Goal: Task Accomplishment & Management: Manage account settings

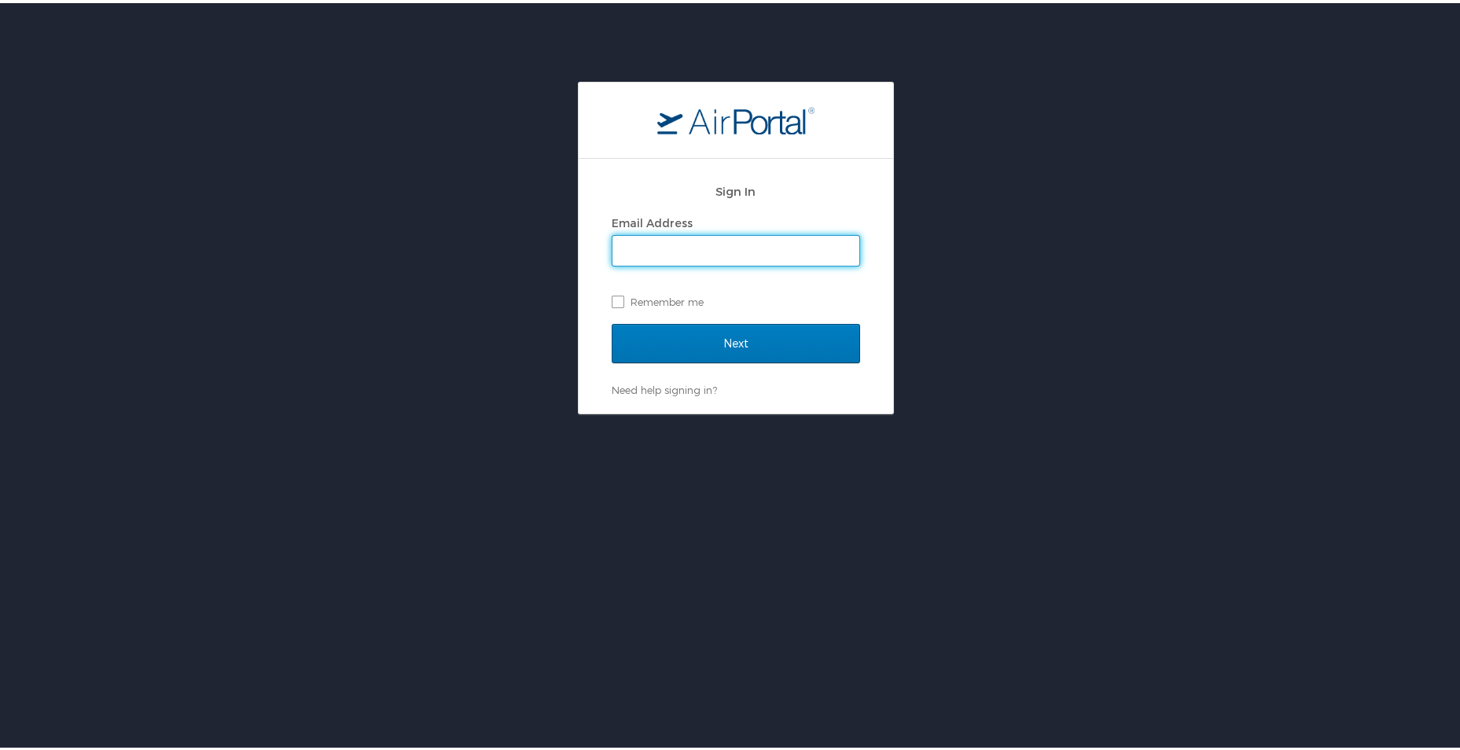
click at [659, 249] on input "Email Address" at bounding box center [736, 248] width 247 height 30
type input "admin.test@cbtravel.dev"
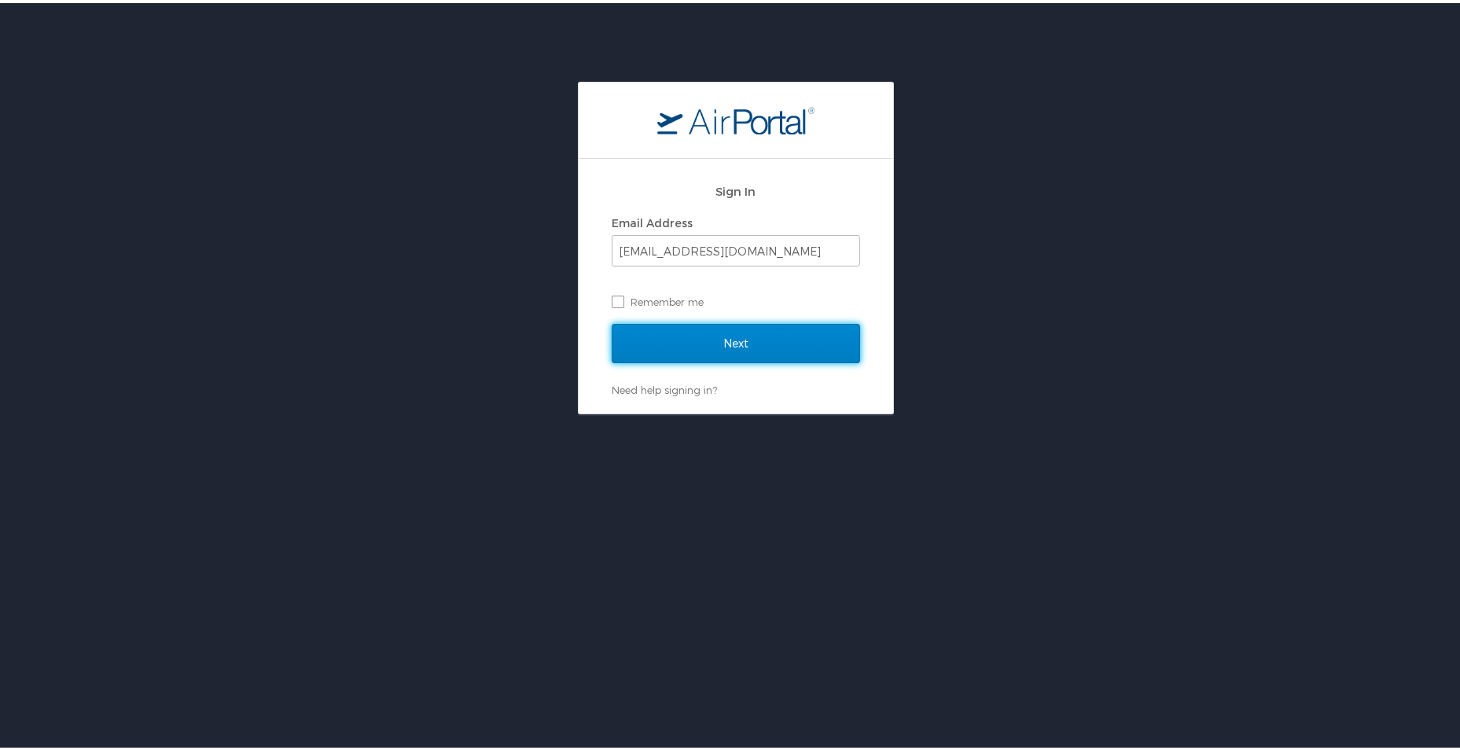
click at [658, 348] on input "Next" at bounding box center [736, 340] width 248 height 39
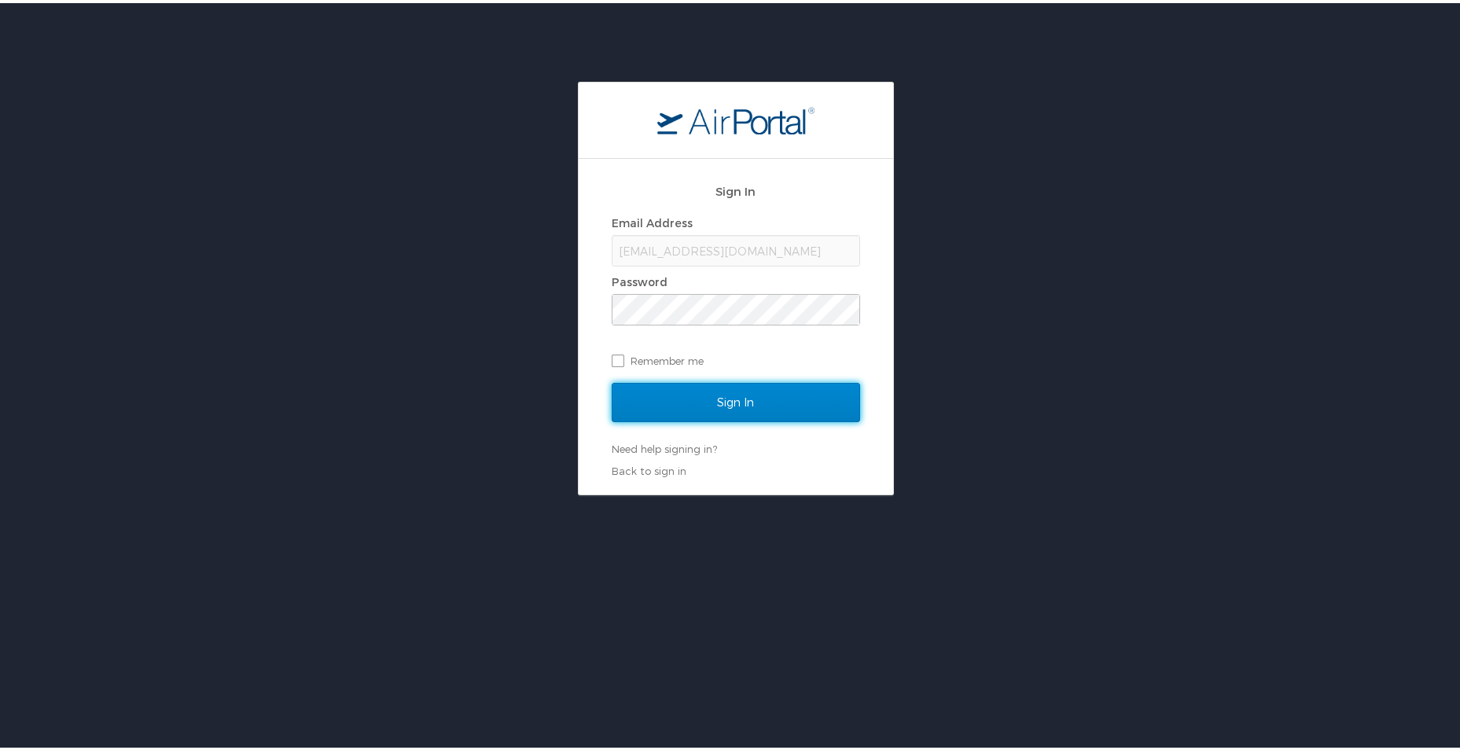
click at [680, 383] on input "Sign In" at bounding box center [736, 399] width 248 height 39
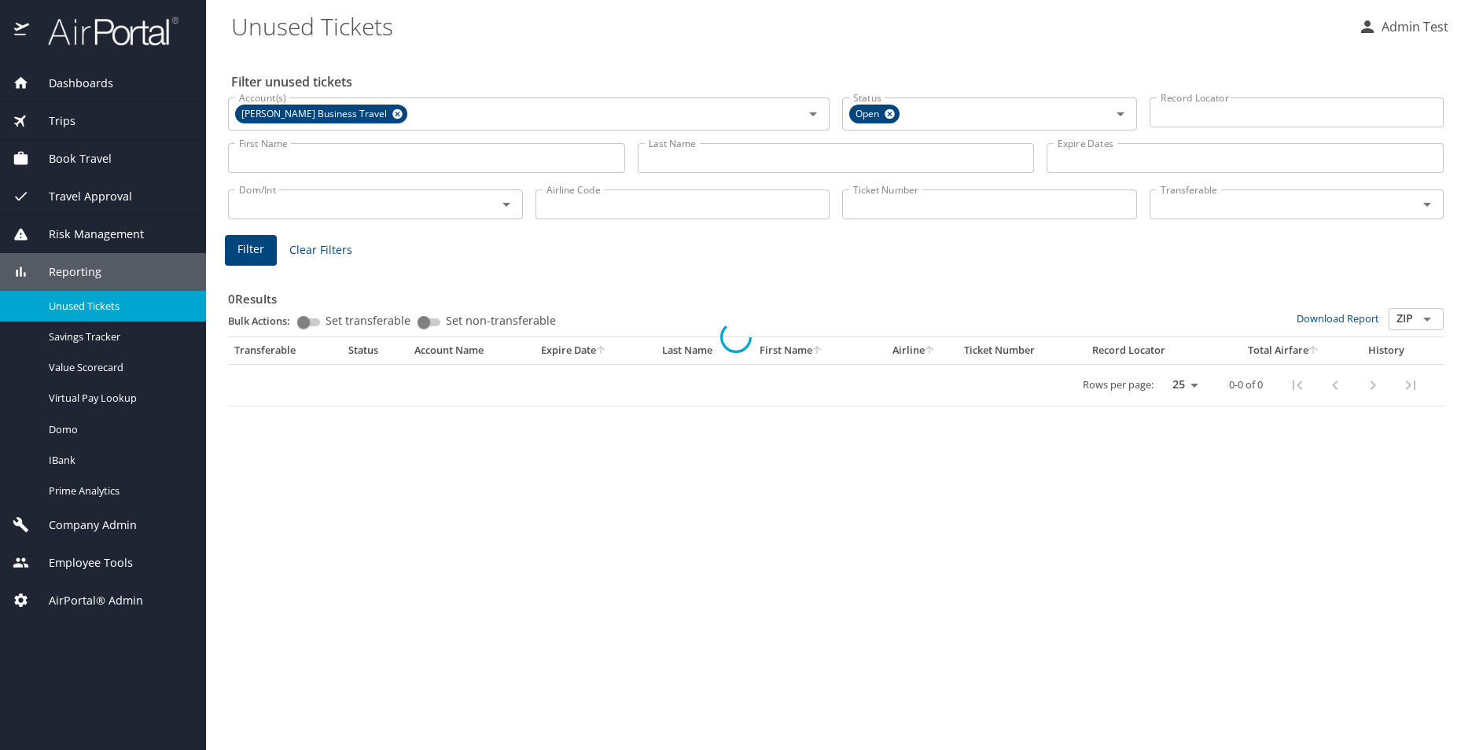
select select "US"
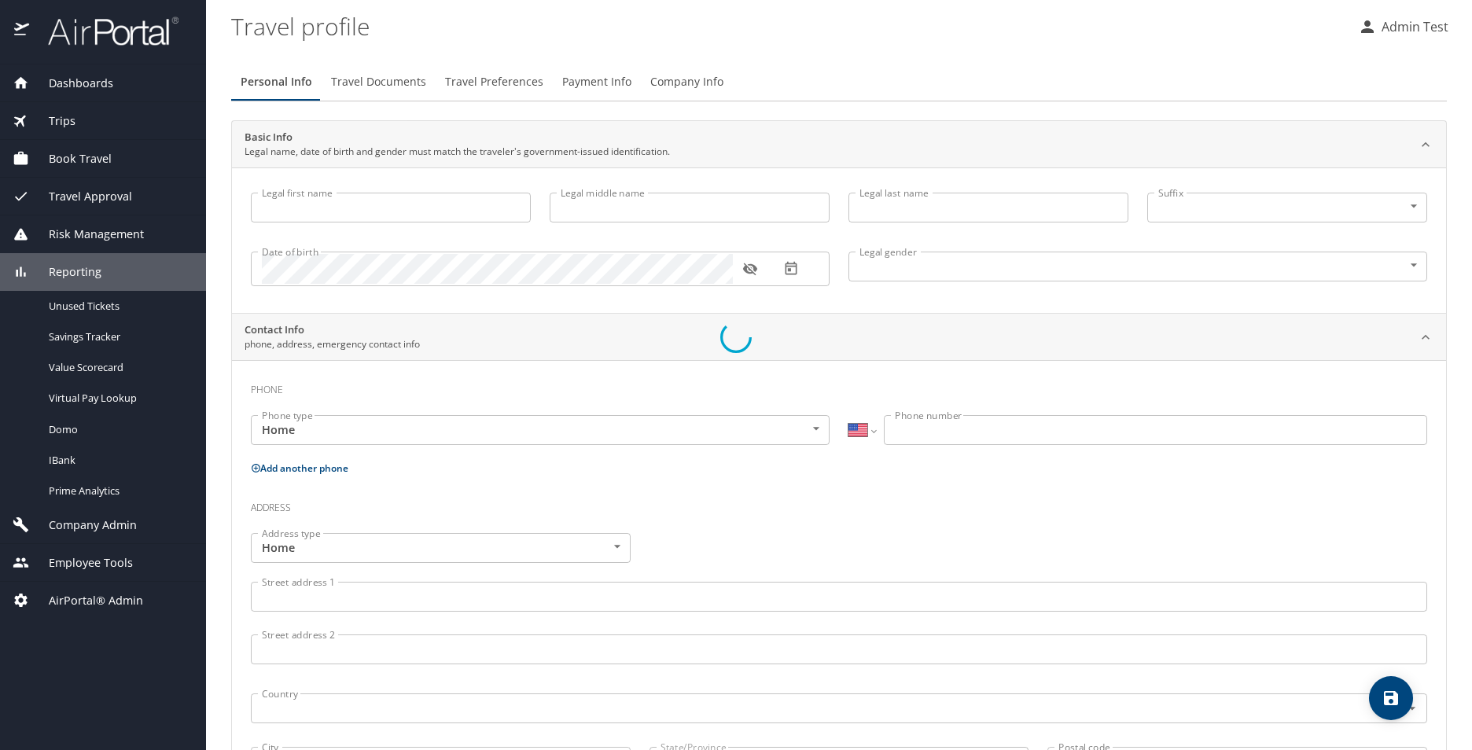
click at [105, 404] on div at bounding box center [736, 337] width 1472 height 825
type input "Admin"
type input "Test"
type input "Male"
select select "US"
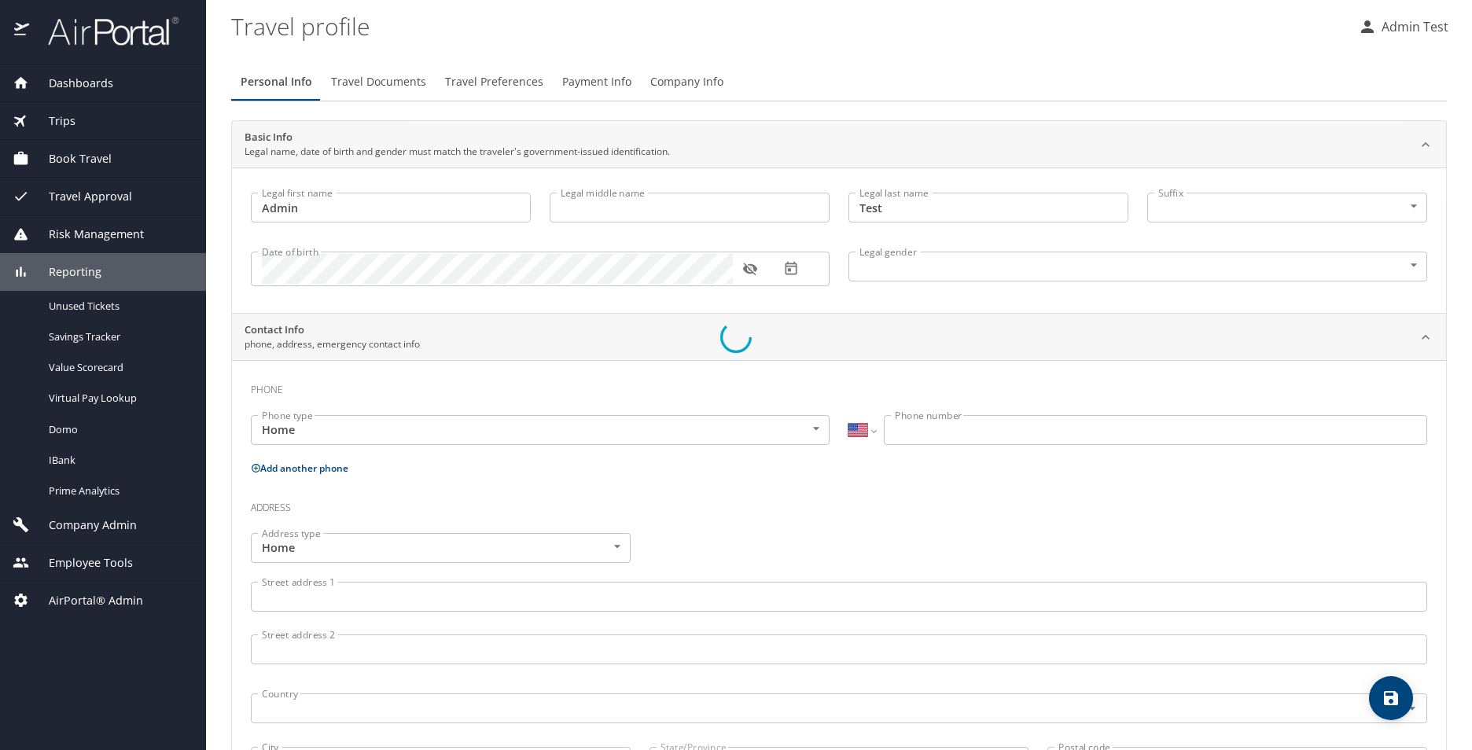
select select "US"
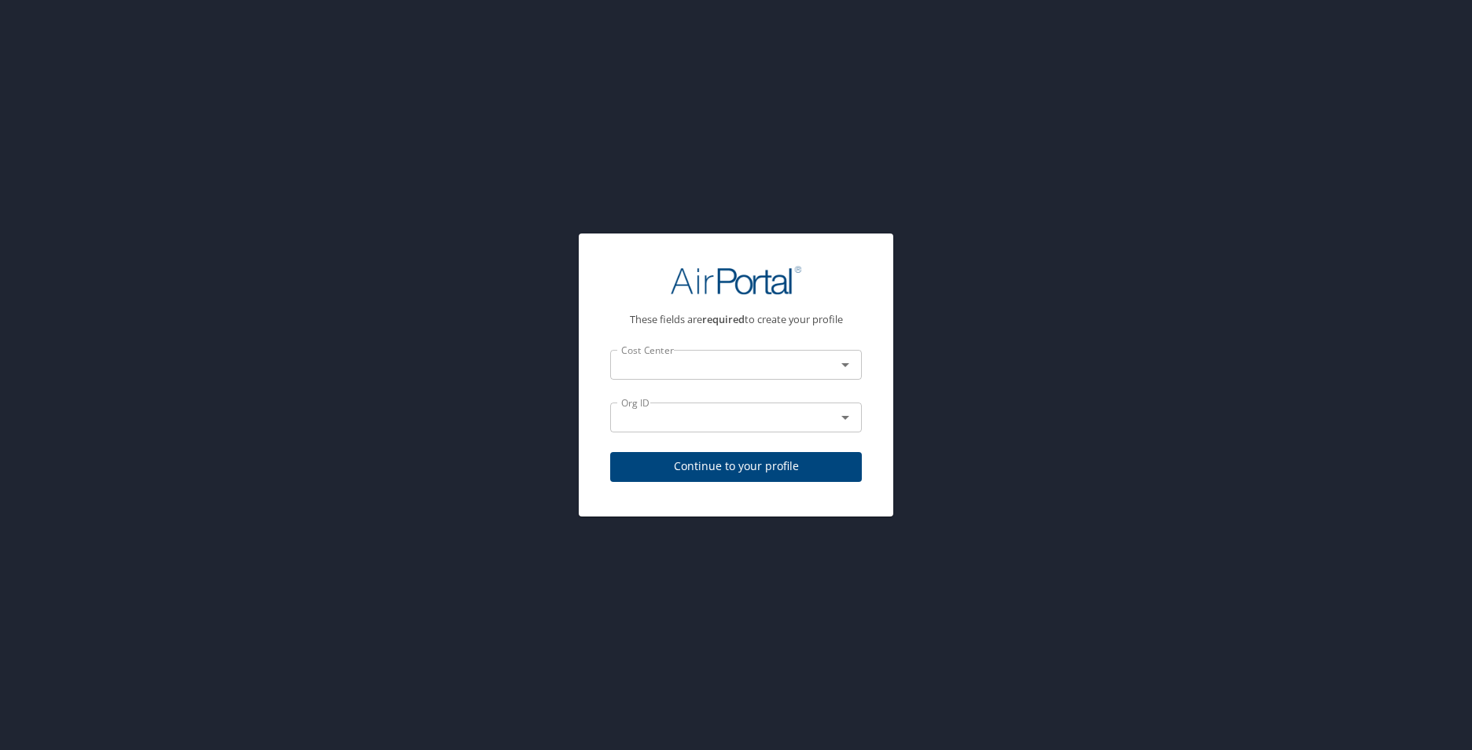
click at [738, 466] on span "Continue to your profile" at bounding box center [736, 467] width 226 height 20
select select "US"
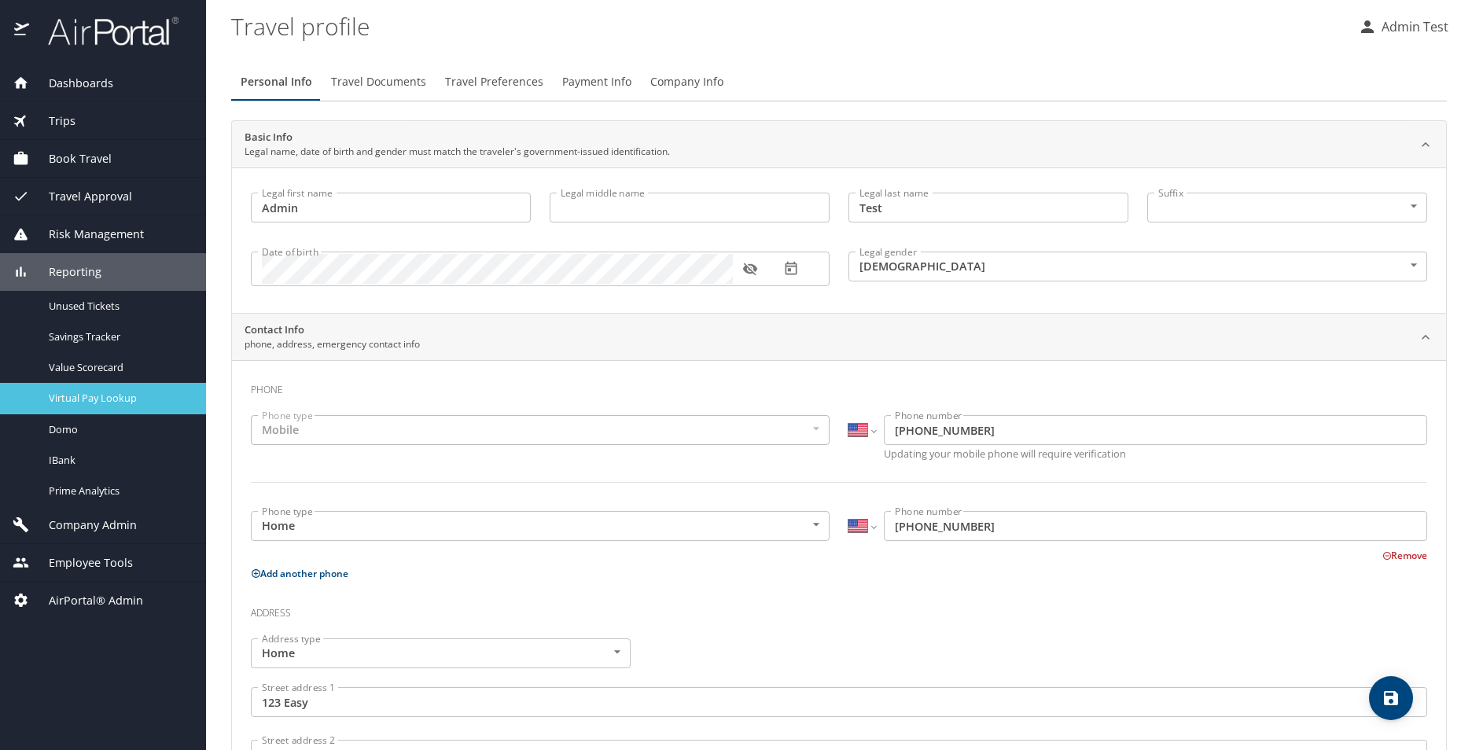
click at [67, 395] on span "Virtual Pay Lookup" at bounding box center [118, 398] width 138 height 15
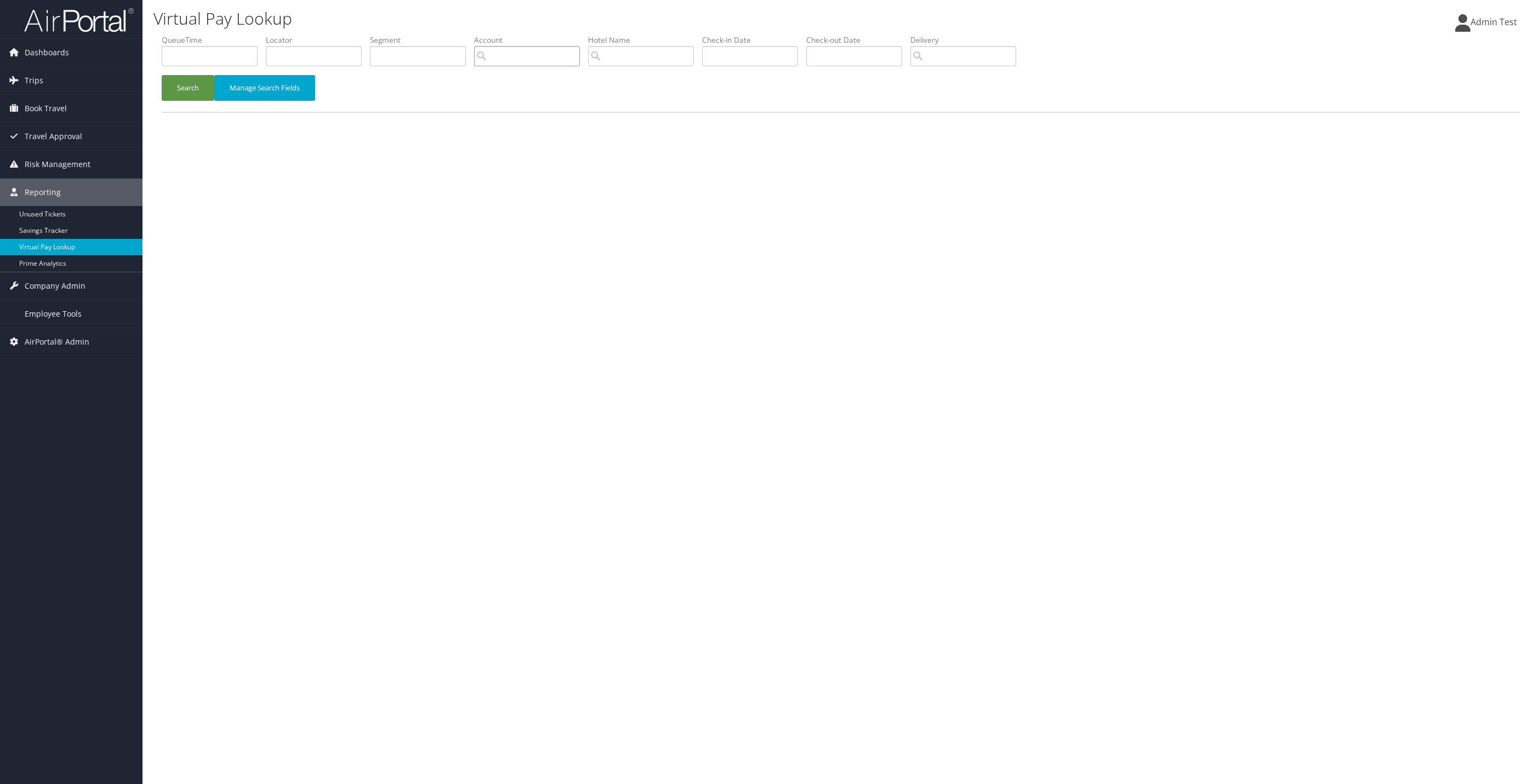
click at [528, 53] on input "search" at bounding box center [527, 56] width 106 height 20
click at [245, 84] on button "Manage Search Fields" at bounding box center [264, 88] width 101 height 26
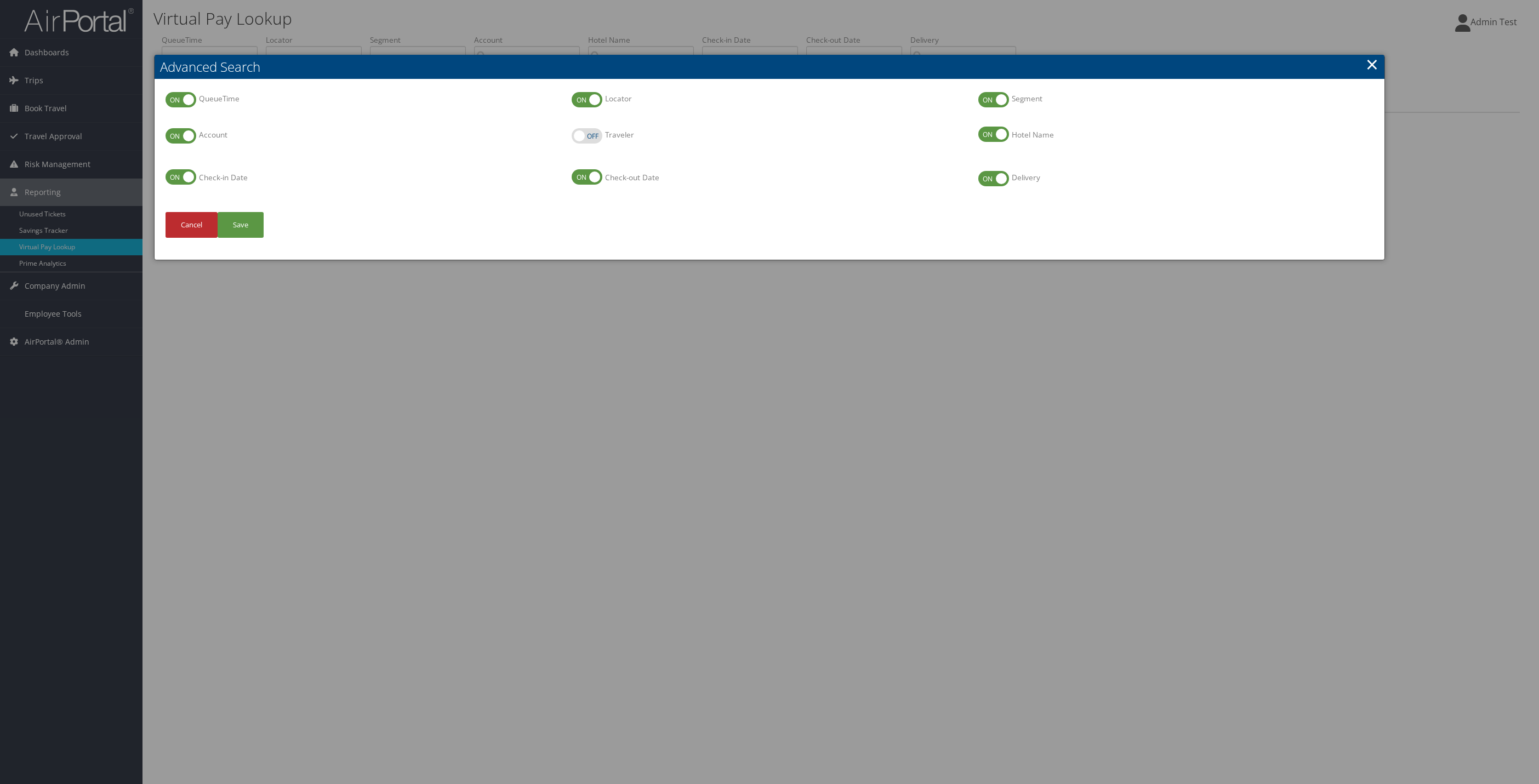
click at [560, 344] on div at bounding box center [770, 392] width 1539 height 784
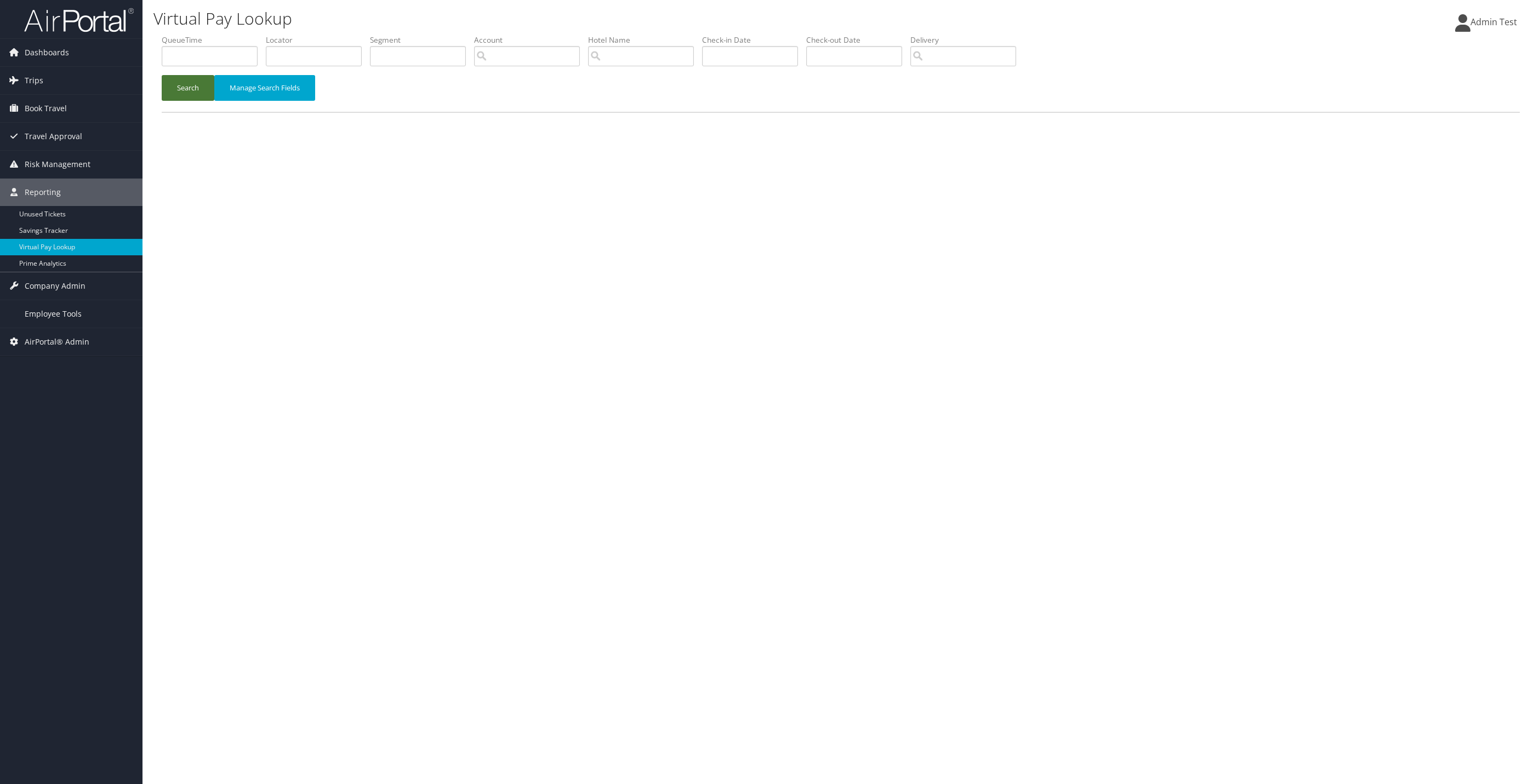
click at [171, 91] on button "Search" at bounding box center [187, 88] width 52 height 26
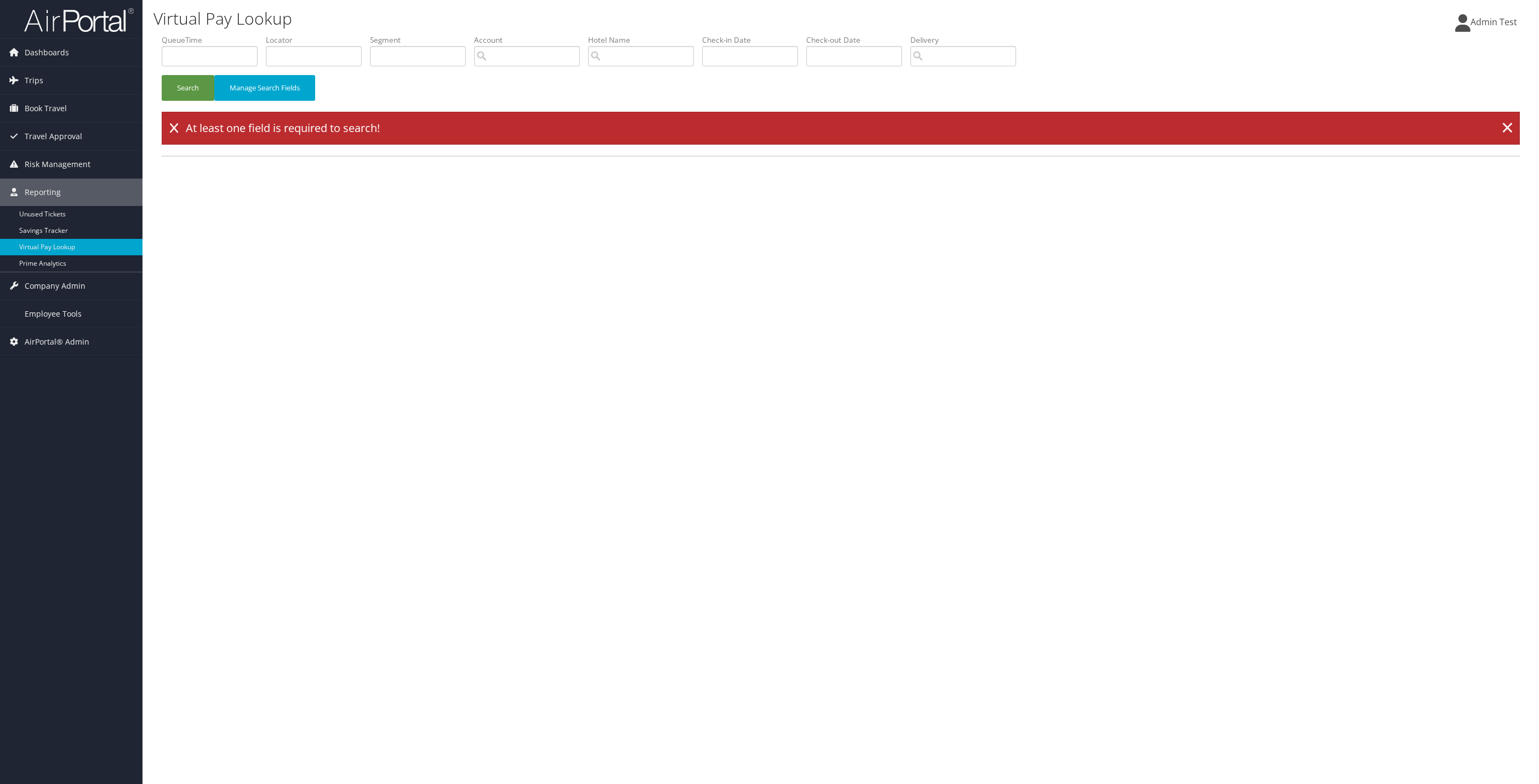
click at [169, 116] on div "At least one field is required to search! ×" at bounding box center [841, 128] width 1358 height 33
click at [204, 45] on label "QueueTime" at bounding box center [213, 40] width 104 height 11
click at [546, 61] on input "search" at bounding box center [527, 56] width 106 height 20
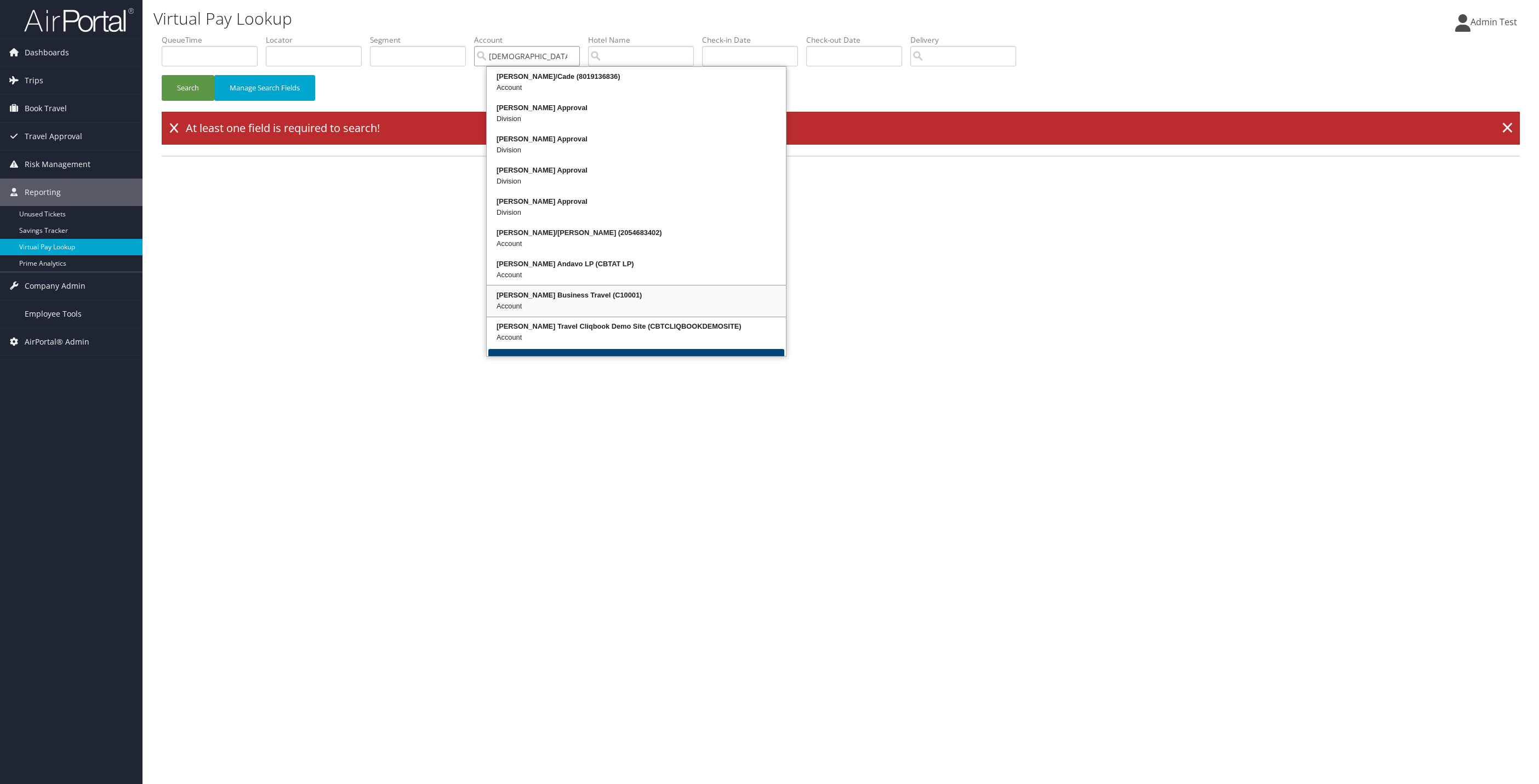
click at [523, 304] on div "Account" at bounding box center [636, 307] width 296 height 11
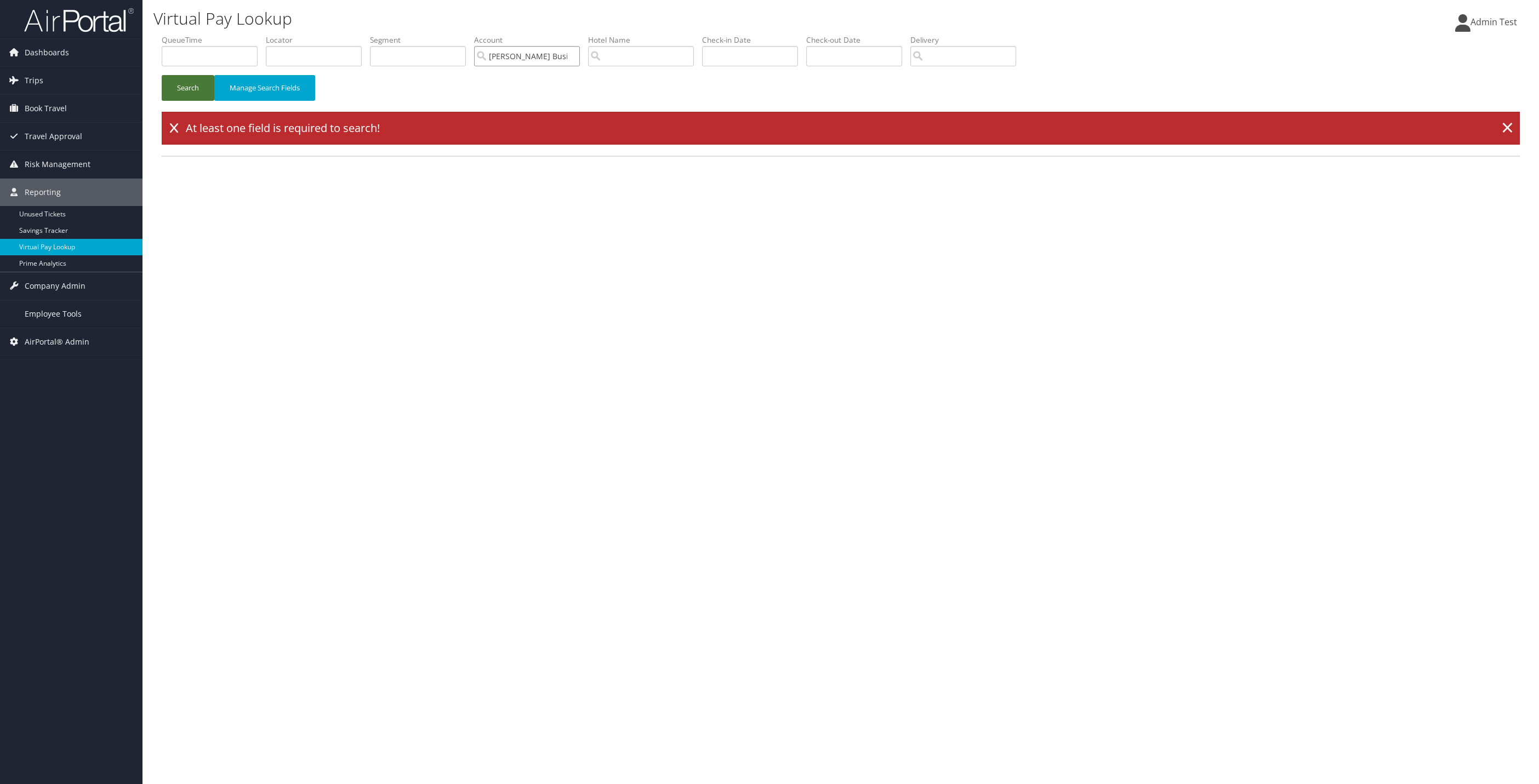
type input "[PERSON_NAME] Business Travel"
click at [185, 77] on button "Search" at bounding box center [187, 88] width 52 height 26
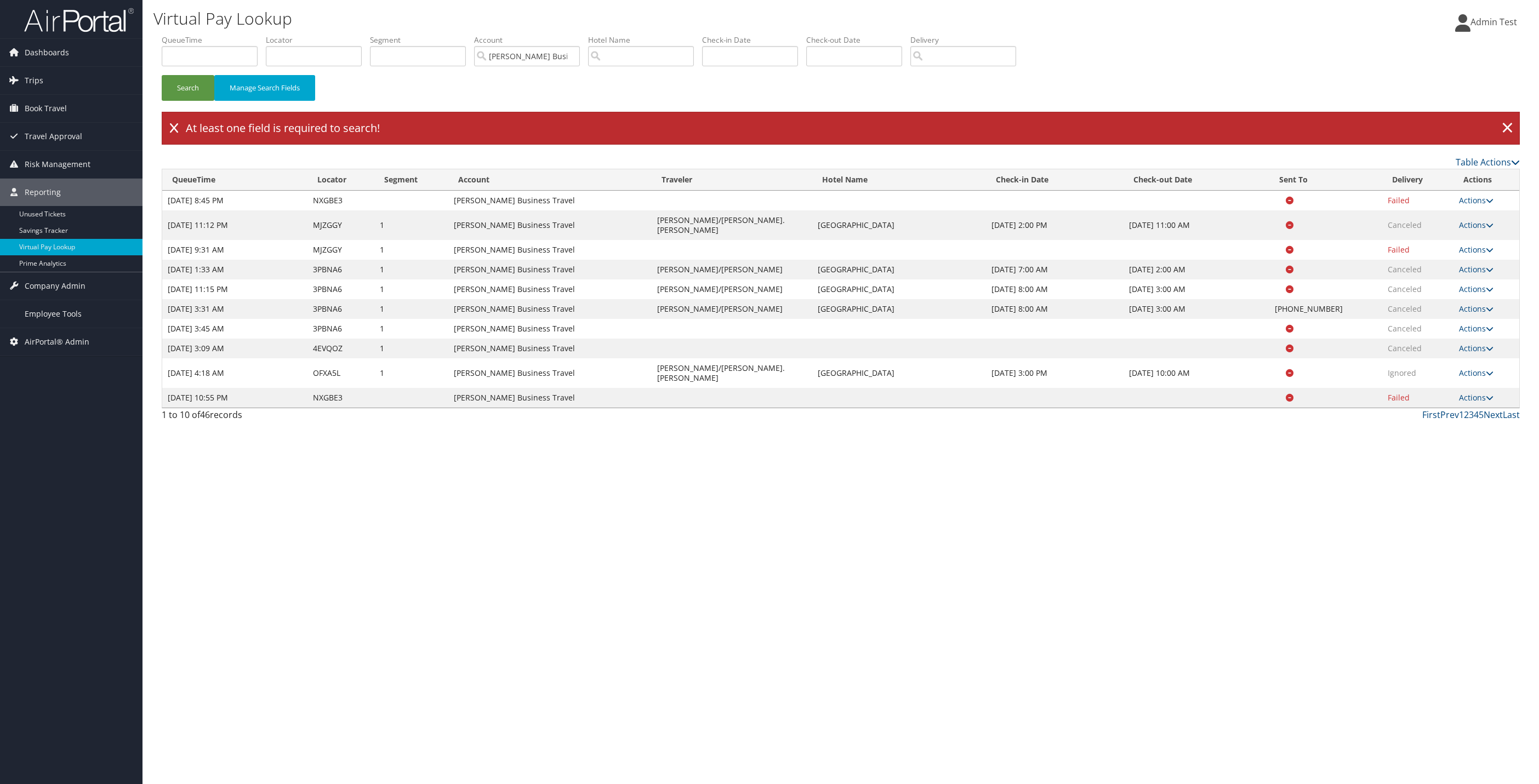
click at [796, 637] on div "Virtual Pay Lookup Admin Test Admin Test My Settings Travel Agency Contacts Log…" at bounding box center [841, 392] width 1397 height 784
click at [178, 117] on div "At least one field is required to search! ×" at bounding box center [841, 128] width 1358 height 33
click at [755, 362] on td "FRASIER/BECKY.ANN" at bounding box center [732, 373] width 161 height 29
click at [1513, 127] on link "×" at bounding box center [1508, 128] width 20 height 22
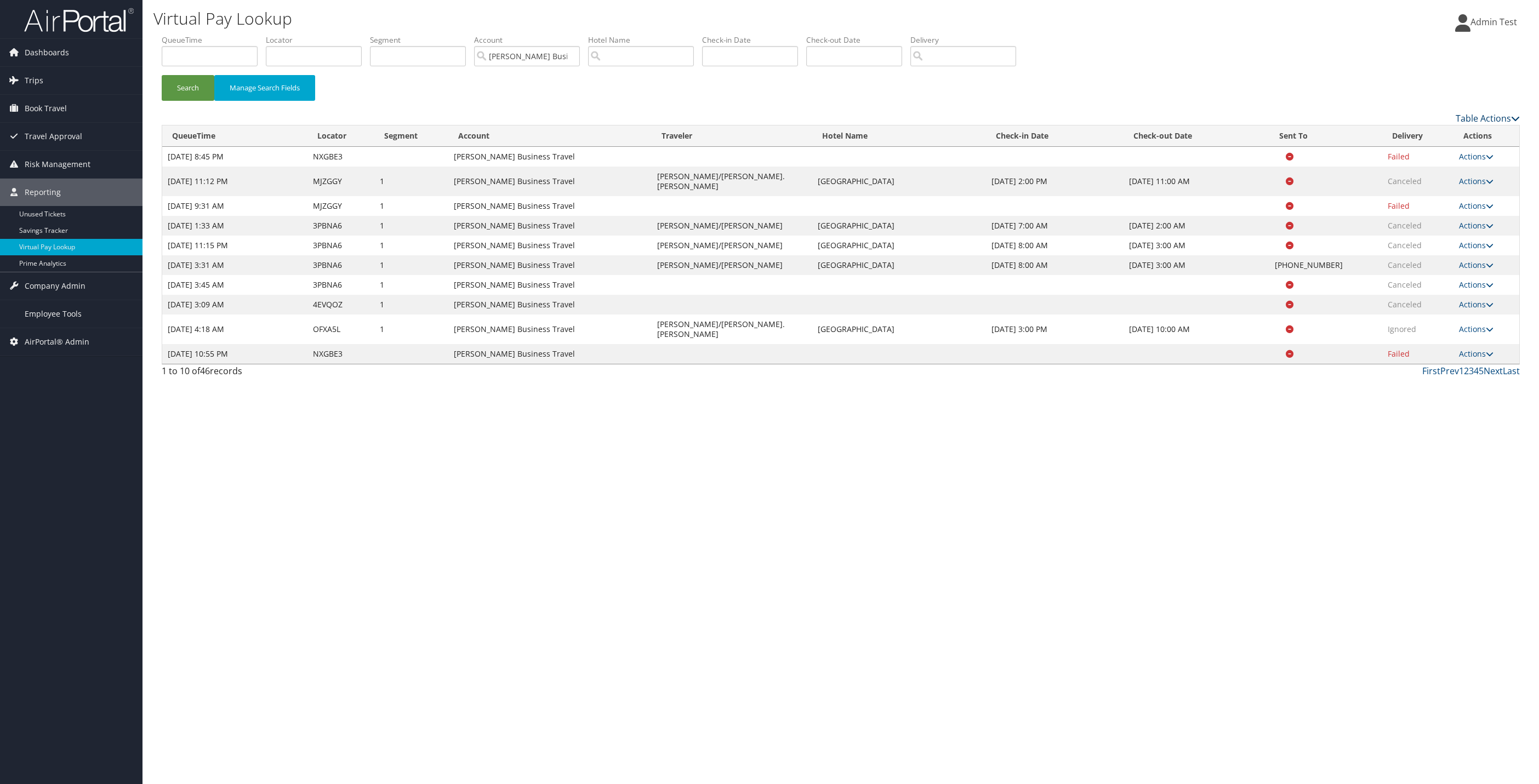
click at [1499, 122] on link "Table Actions" at bounding box center [1487, 118] width 64 height 12
click at [1224, 532] on div at bounding box center [770, 392] width 1539 height 784
click at [1473, 155] on link "Actions" at bounding box center [1476, 156] width 35 height 10
click at [1453, 168] on link "Resend" at bounding box center [1454, 173] width 69 height 19
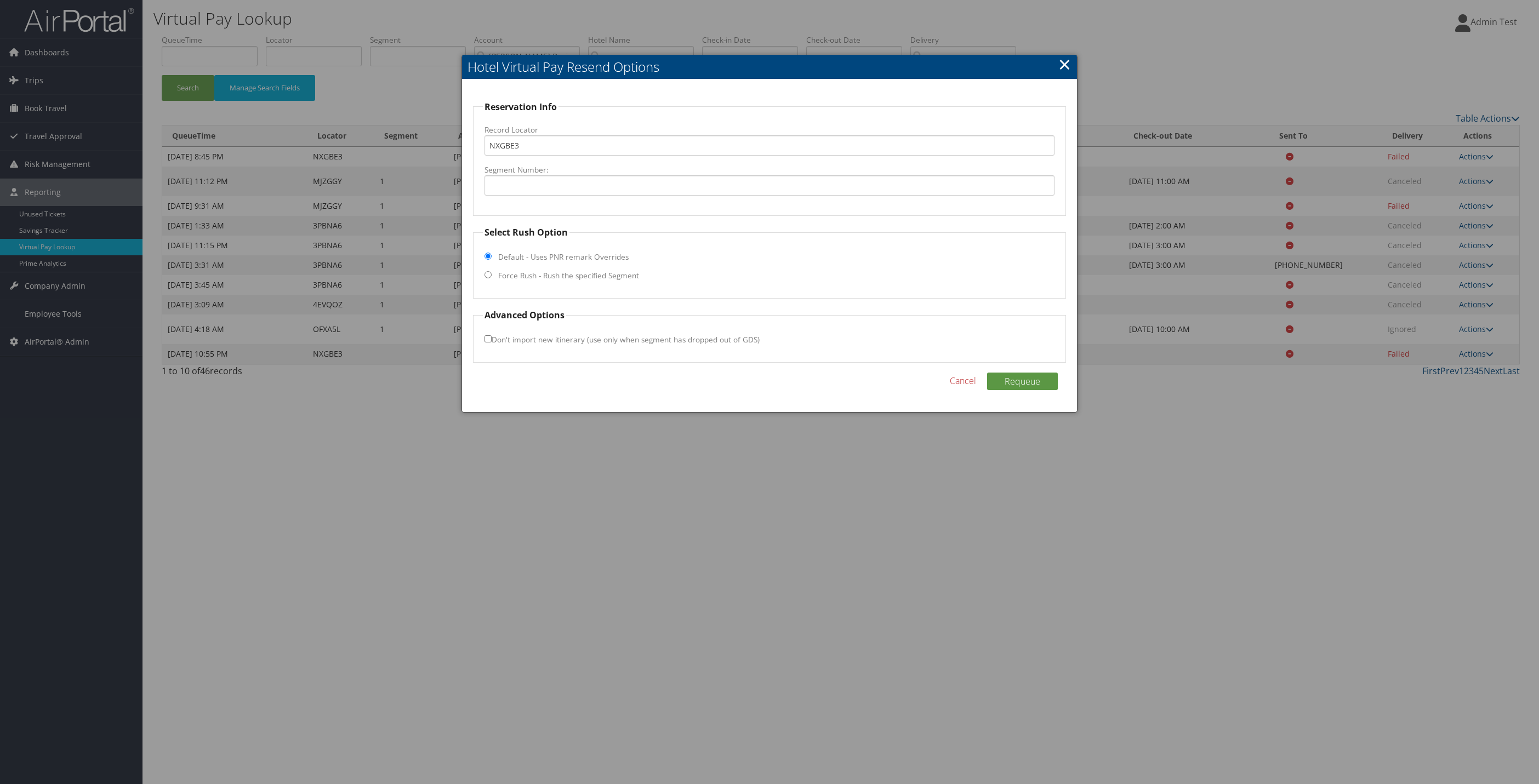
click at [1064, 61] on link "×" at bounding box center [1064, 63] width 13 height 22
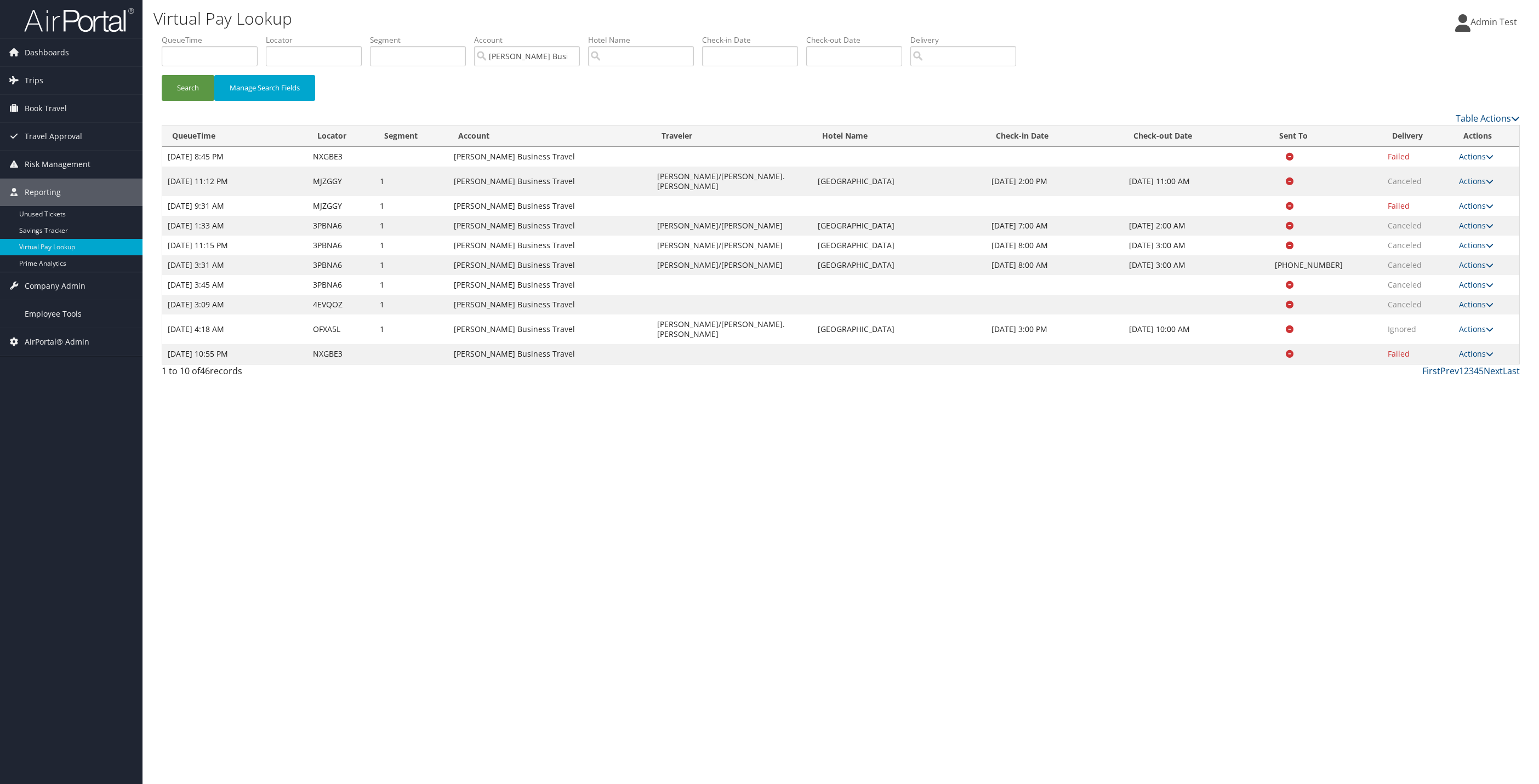
click at [1284, 156] on span at bounding box center [1284, 156] width 19 height 8
click at [1478, 160] on link "Actions" at bounding box center [1476, 156] width 35 height 10
click at [1482, 116] on link "Table Actions" at bounding box center [1487, 118] width 64 height 12
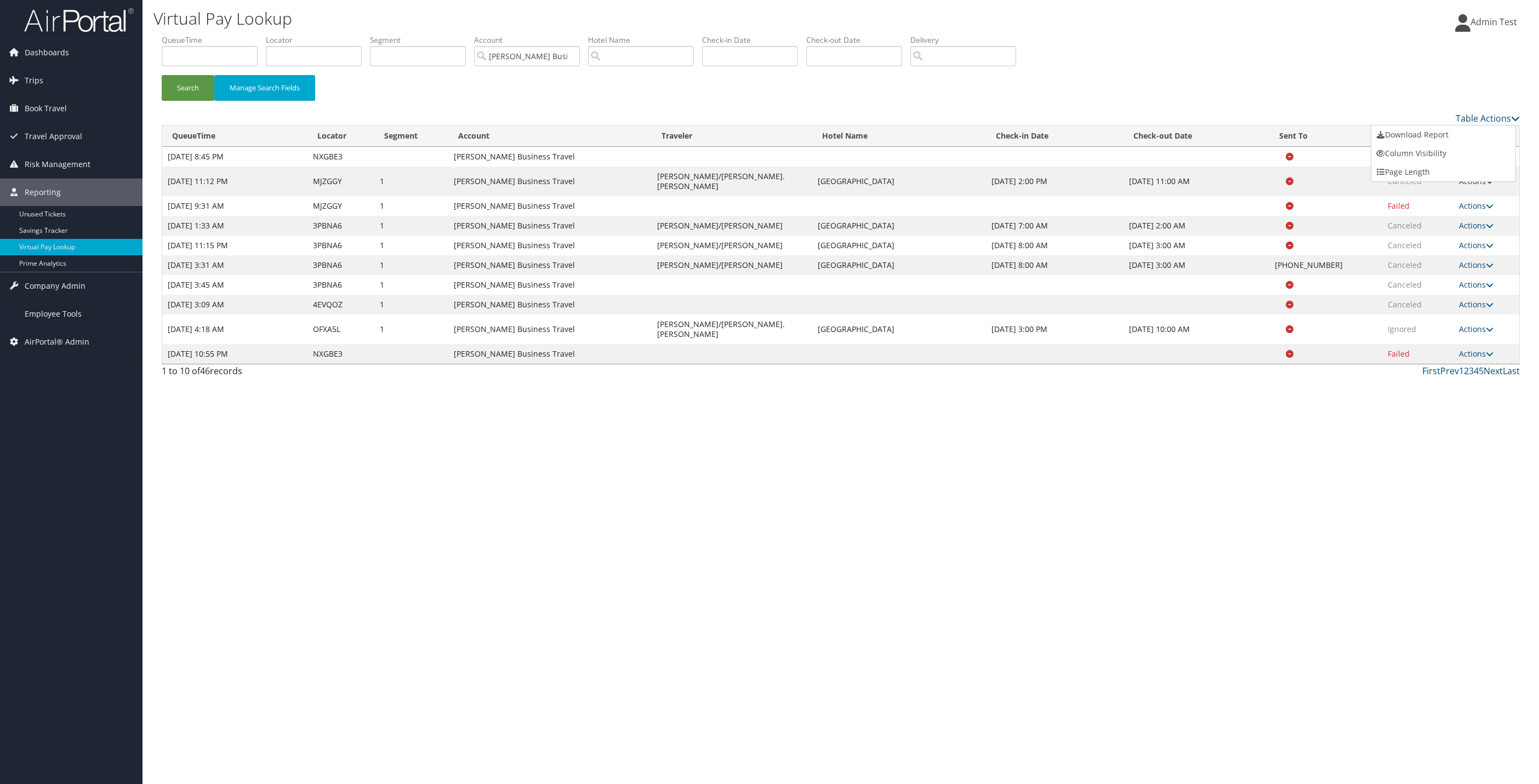
click at [1471, 476] on div at bounding box center [770, 392] width 1539 height 784
click at [60, 286] on span "Company Admin" at bounding box center [54, 286] width 61 height 27
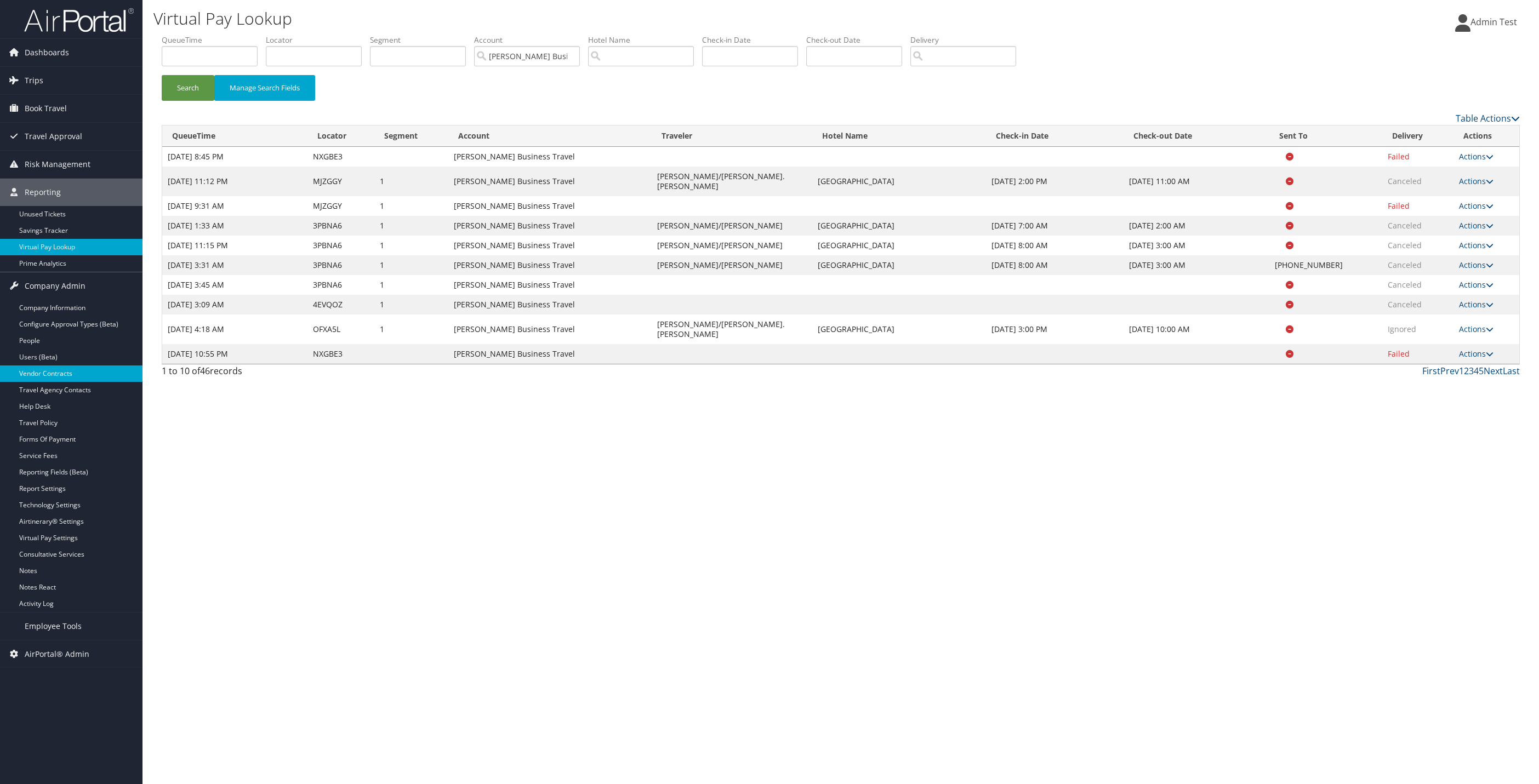
click at [61, 371] on link "Vendor Contracts" at bounding box center [71, 374] width 142 height 17
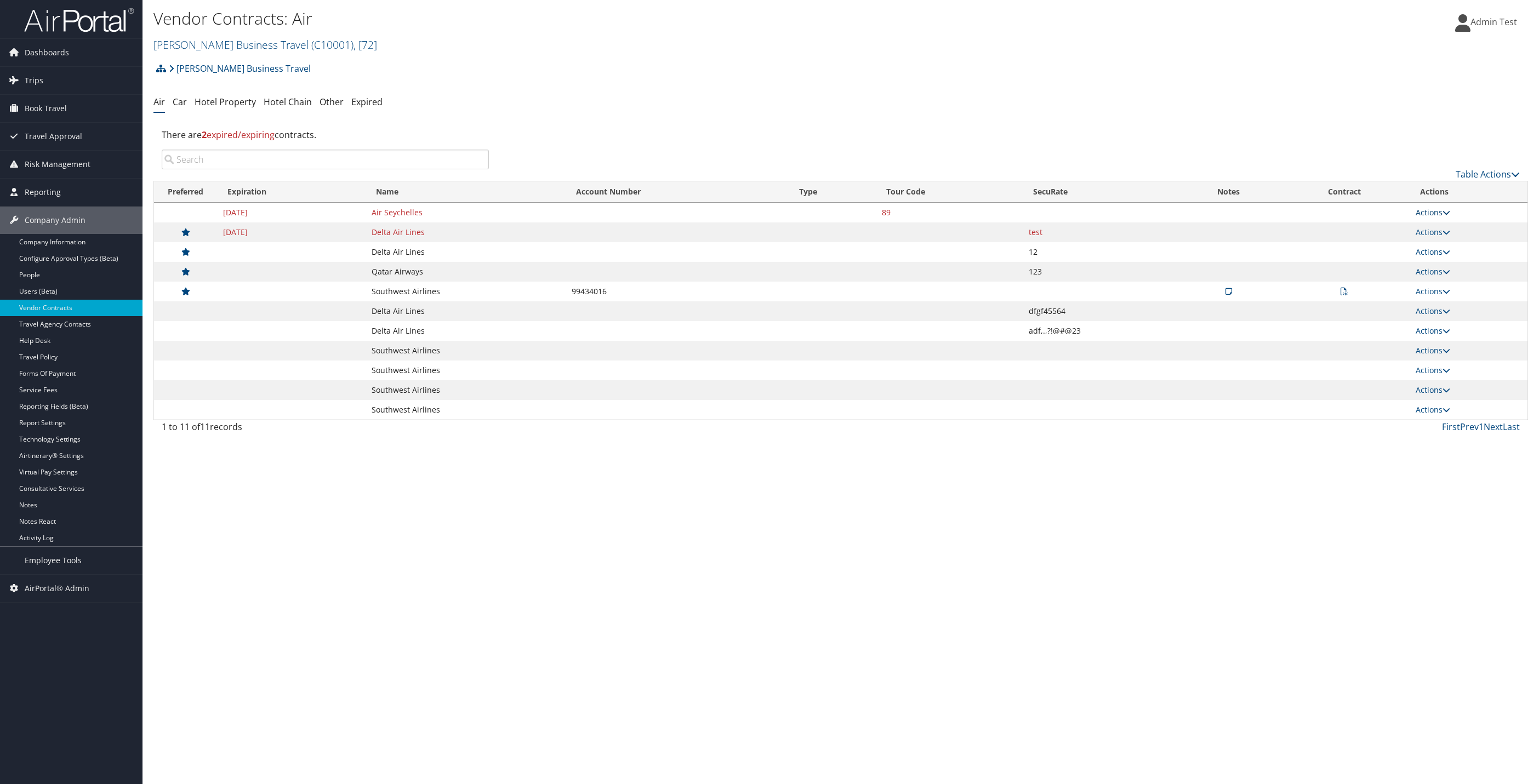
click at [1448, 216] on icon at bounding box center [1446, 213] width 8 height 8
click at [1416, 227] on link "View Contracts" at bounding box center [1410, 229] width 73 height 19
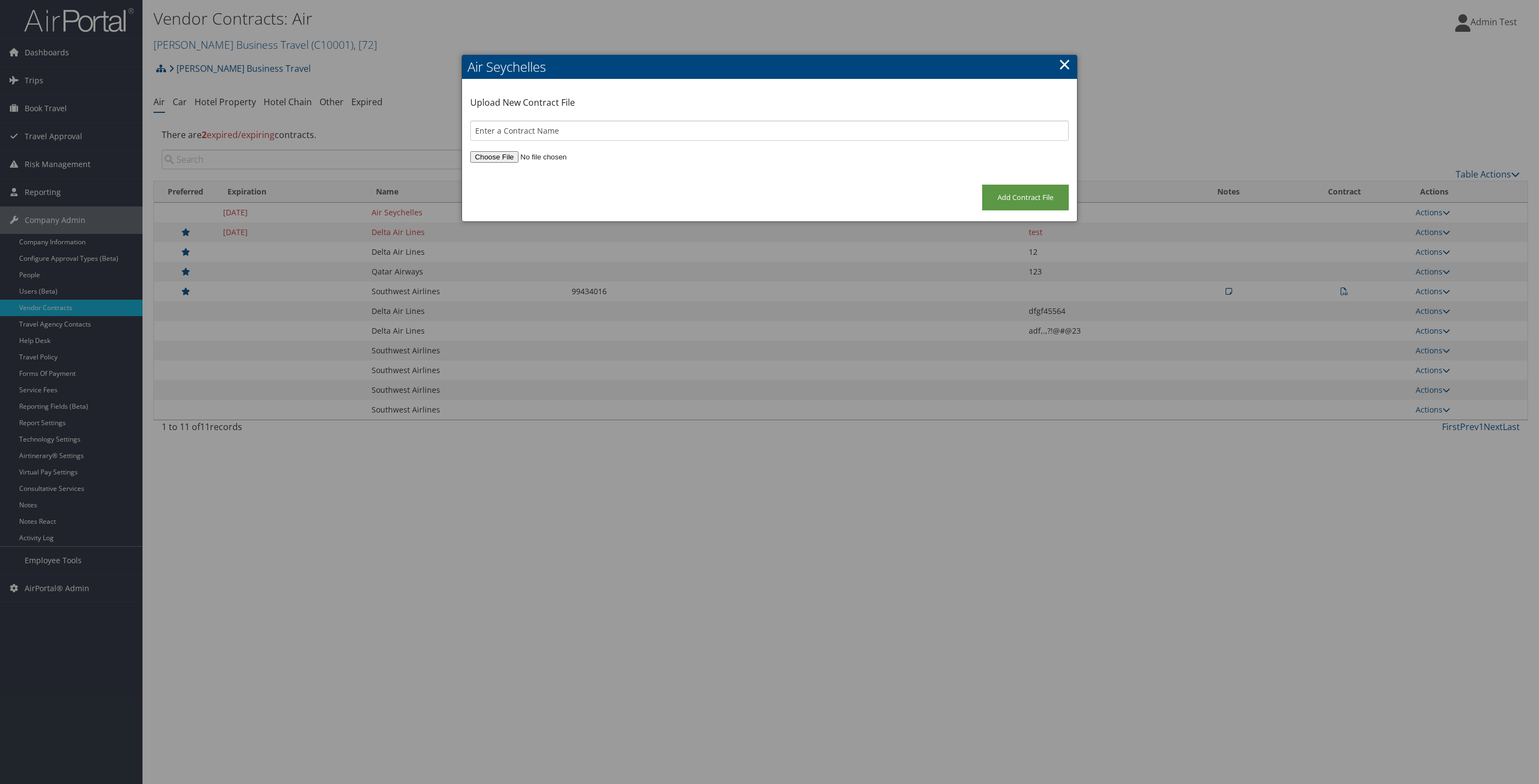
click at [1058, 63] on link "×" at bounding box center [1064, 63] width 13 height 22
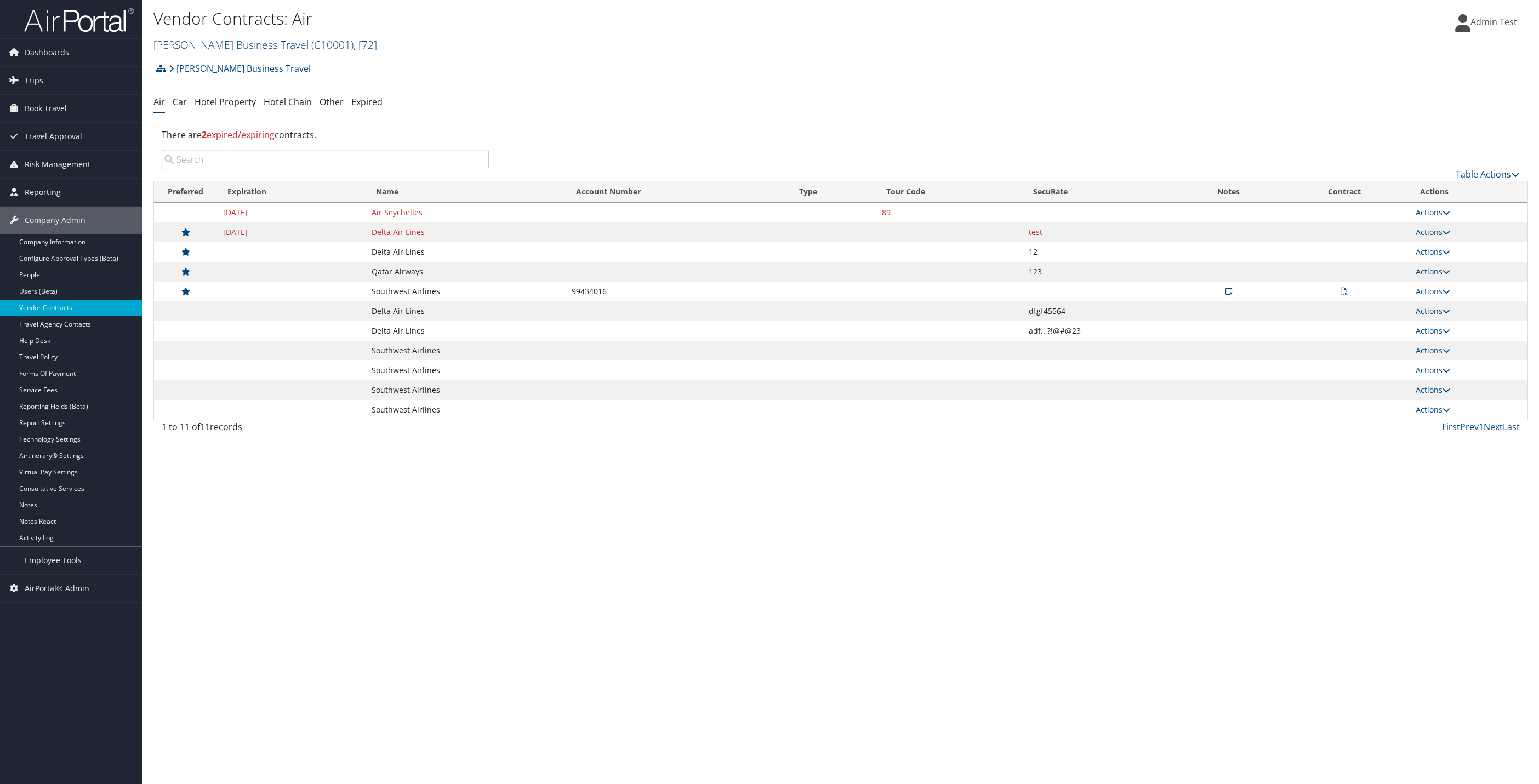
click at [1427, 213] on link "Actions" at bounding box center [1433, 212] width 35 height 10
click at [1412, 248] on link "Edit Contract" at bounding box center [1410, 248] width 73 height 19
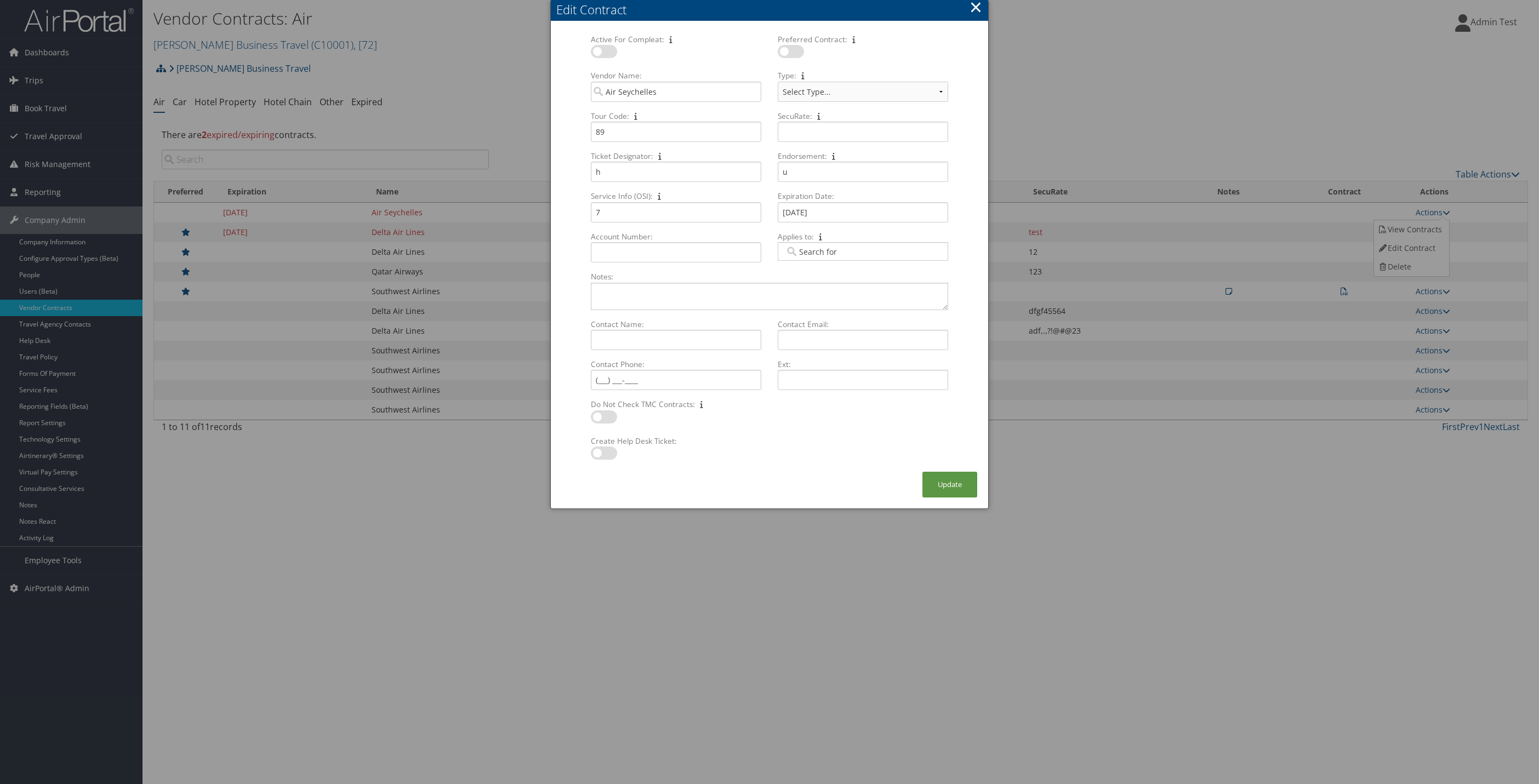
select select "[object Object]"
click at [974, 2] on button "×" at bounding box center [976, 6] width 13 height 22
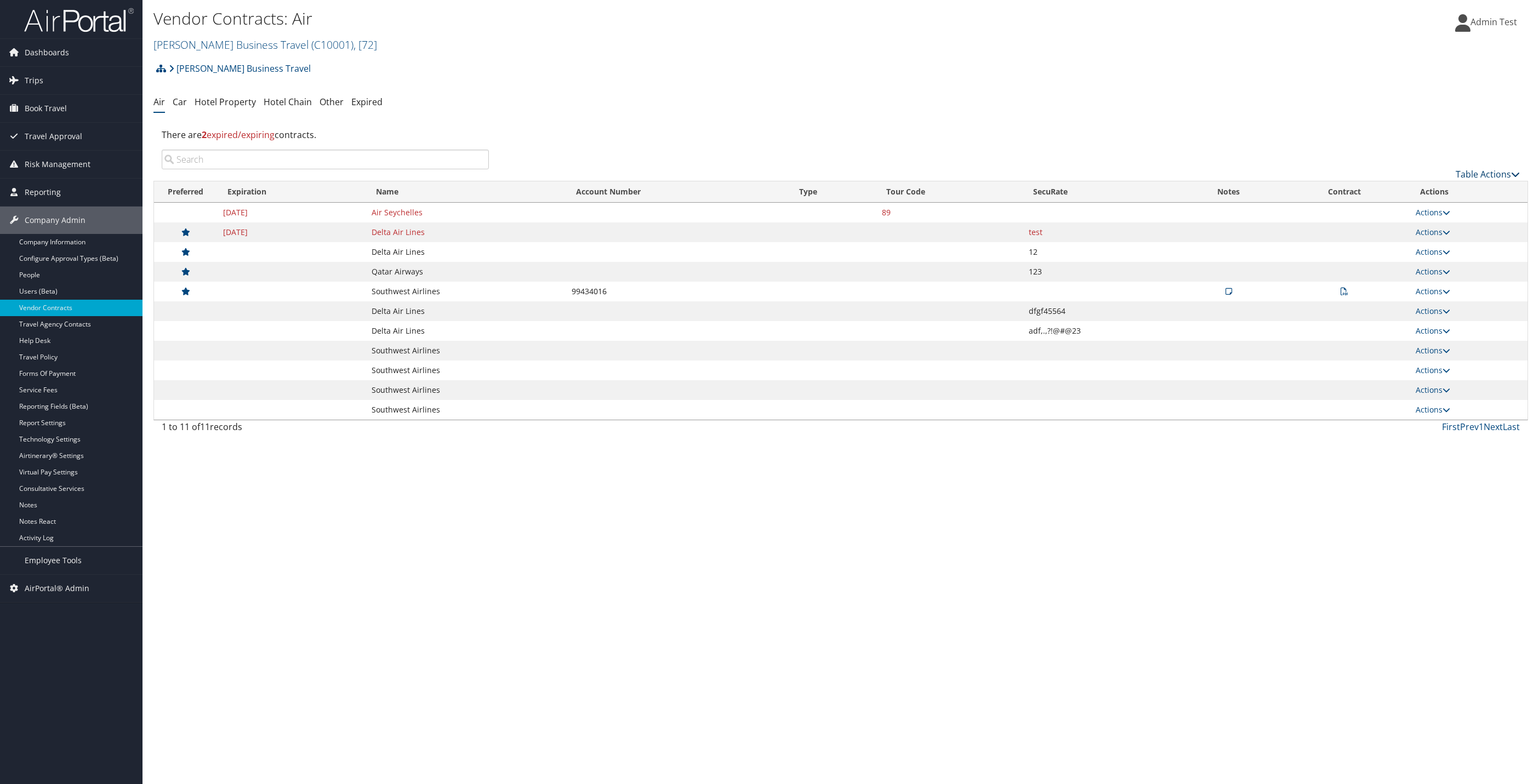
click at [1494, 178] on link "Table Actions" at bounding box center [1487, 174] width 64 height 12
click at [186, 104] on div at bounding box center [770, 392] width 1539 height 784
click at [206, 104] on link "Hotel Property" at bounding box center [225, 102] width 61 height 12
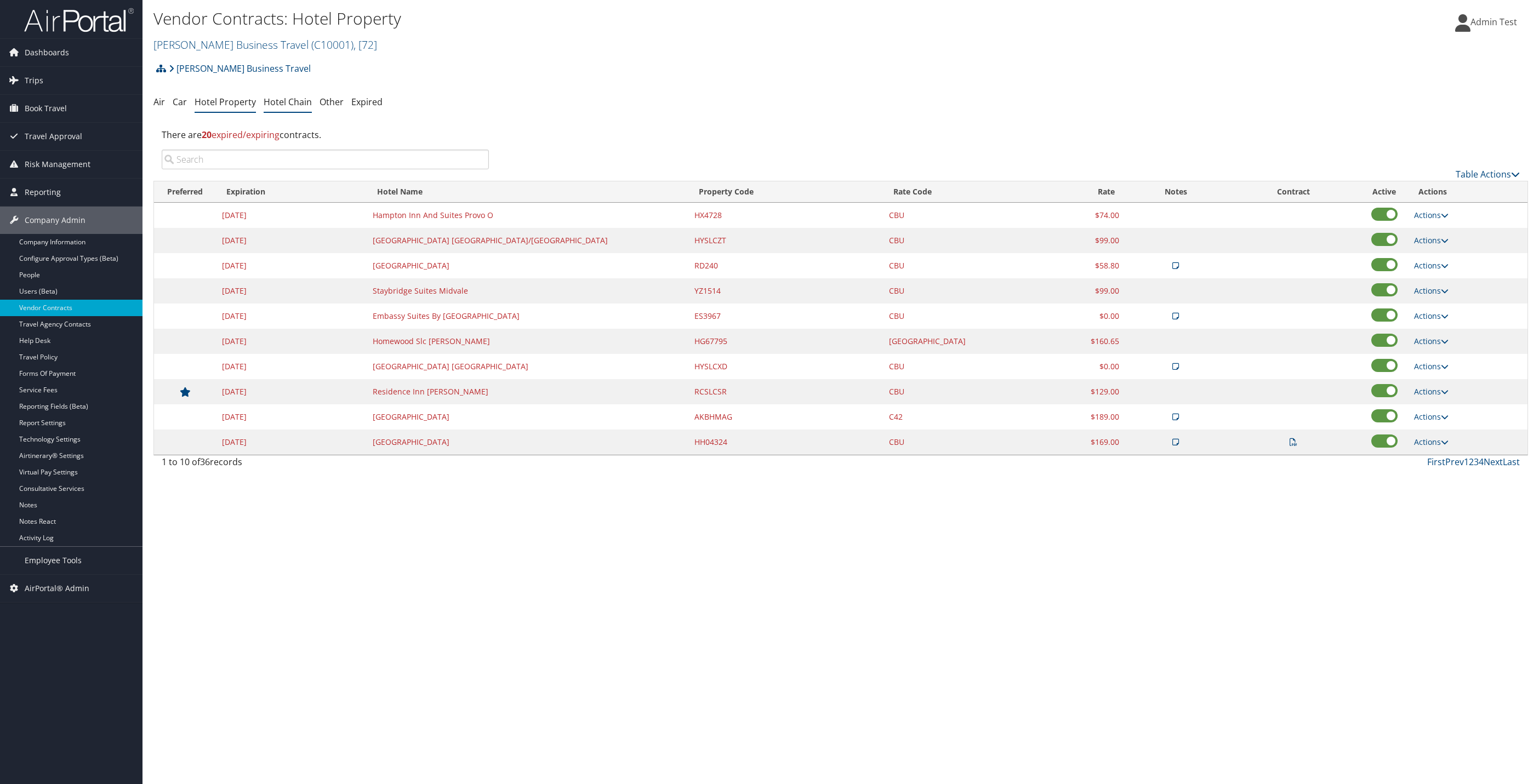
click at [276, 104] on link "Hotel Chain" at bounding box center [287, 102] width 48 height 12
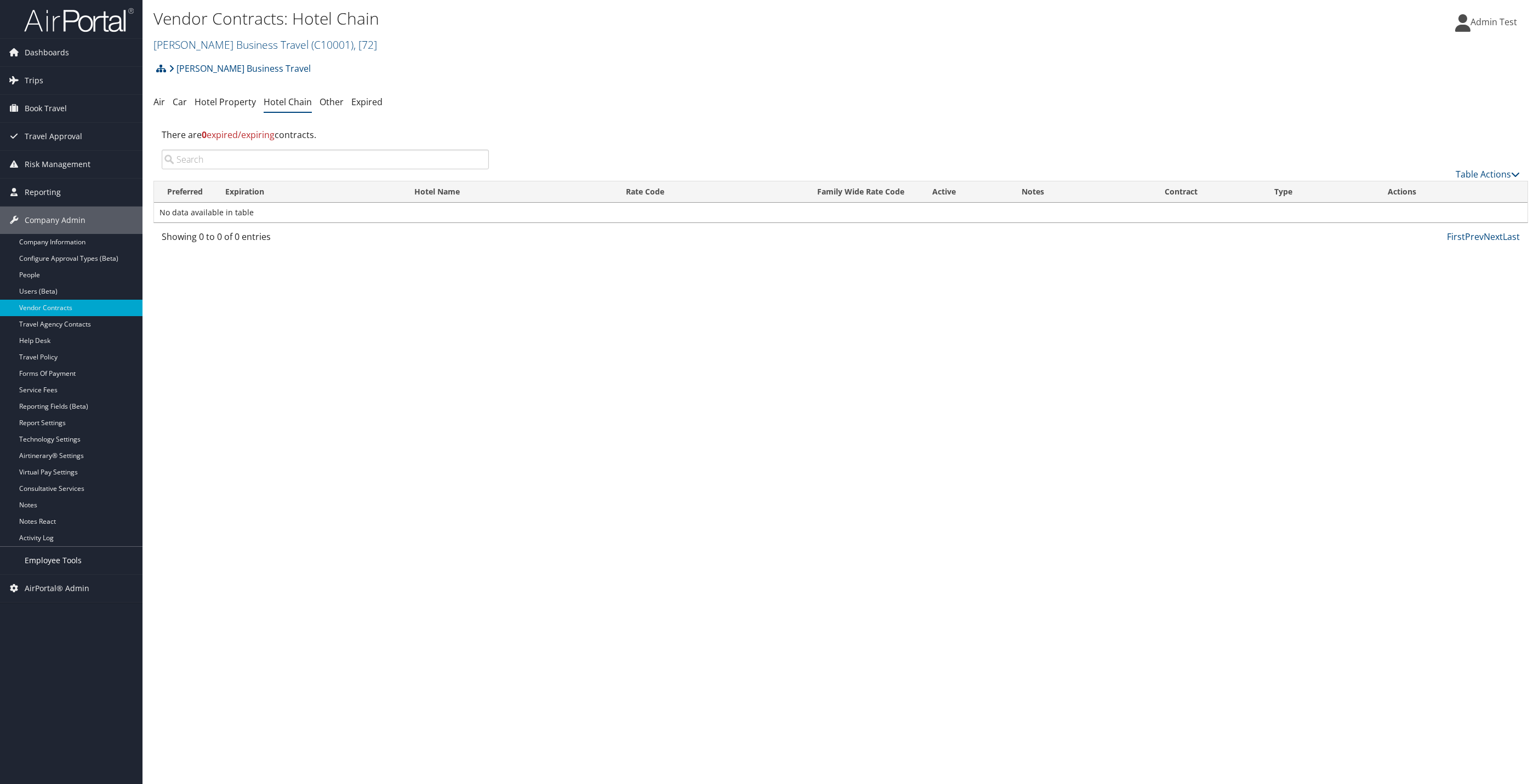
click at [56, 569] on span "Employee Tools" at bounding box center [53, 560] width 57 height 27
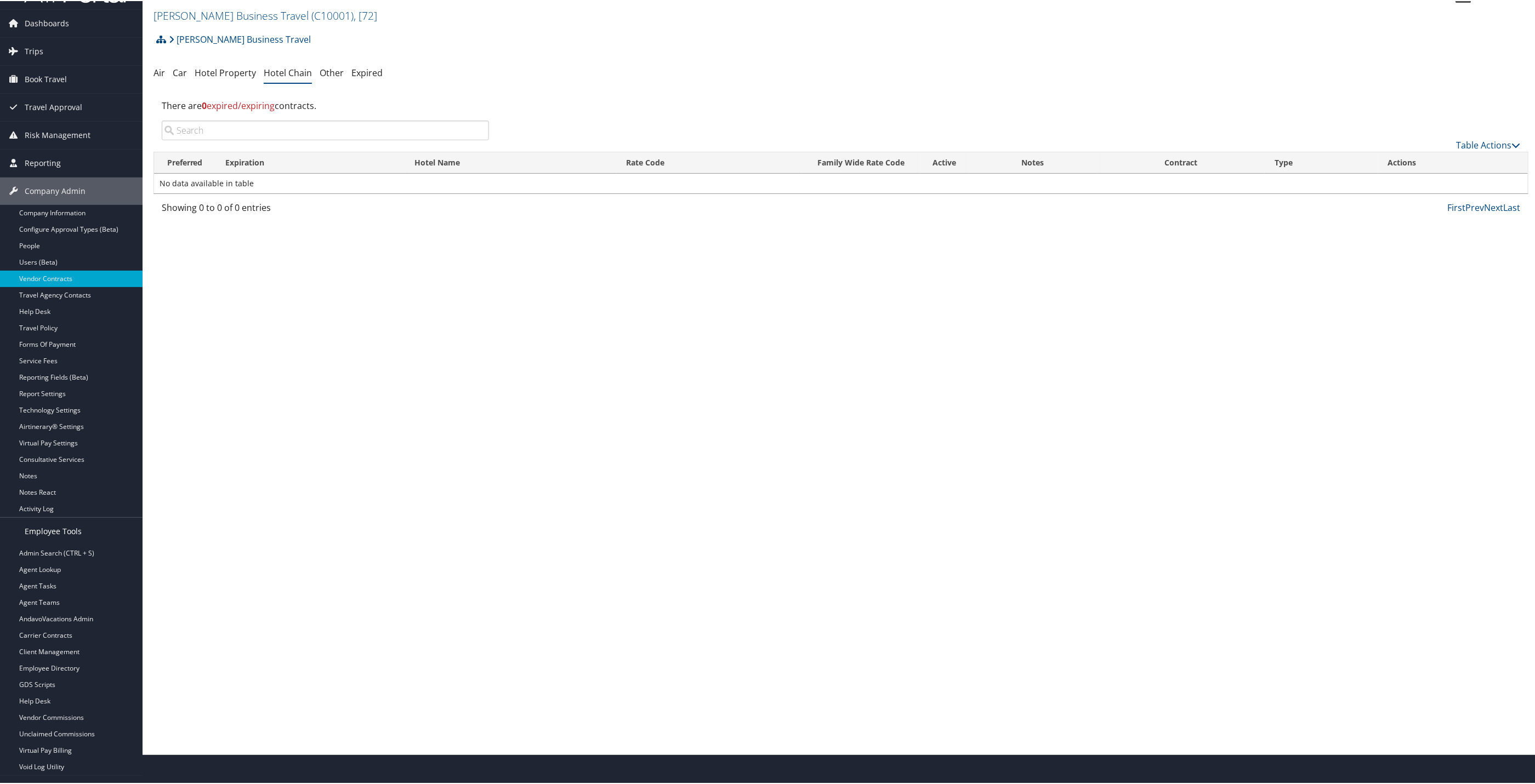
scroll to position [52, 0]
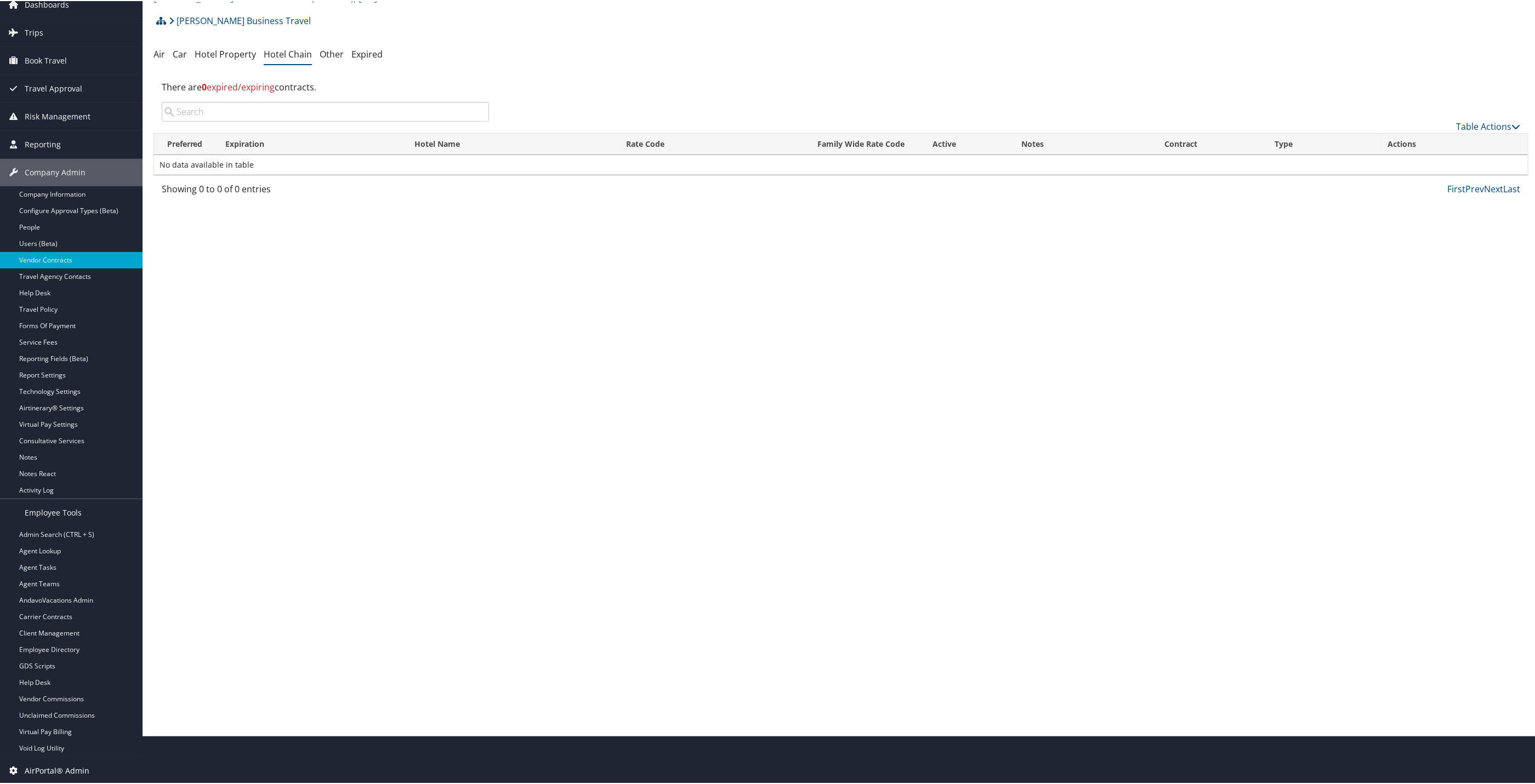
click at [79, 767] on span "AirPortal® Admin" at bounding box center [56, 769] width 65 height 27
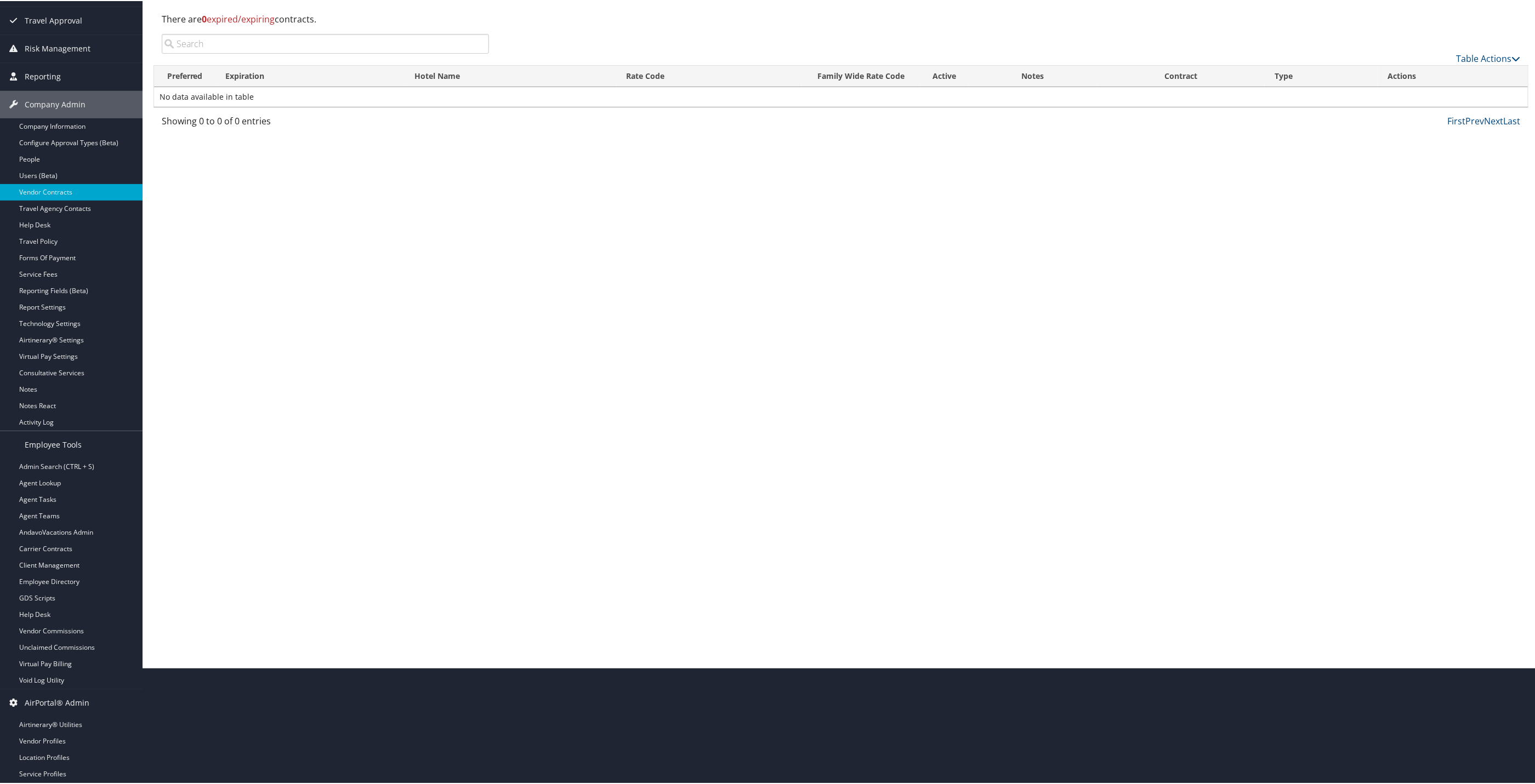
scroll to position [2, 0]
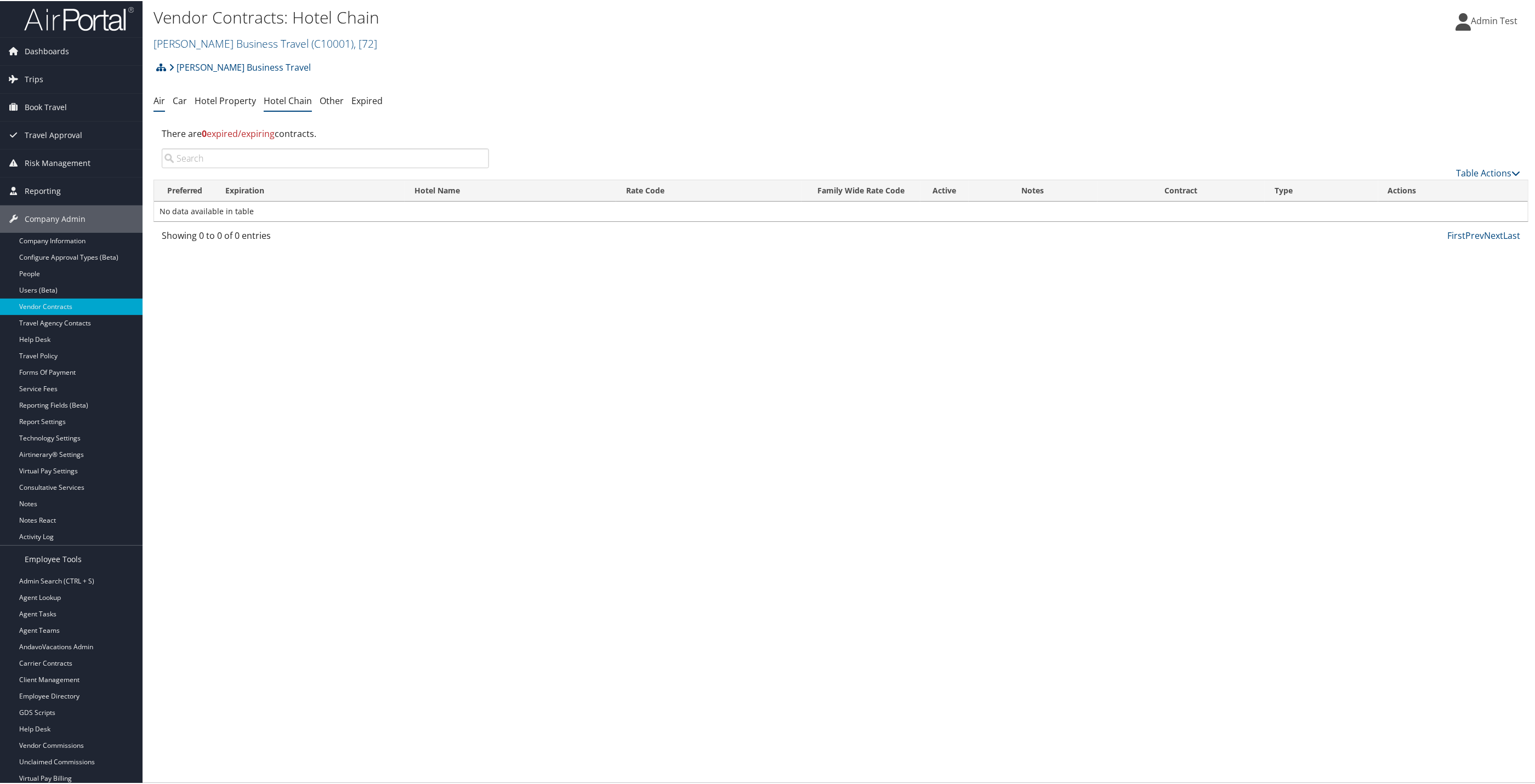
click at [160, 99] on link "Air" at bounding box center [159, 99] width 12 height 12
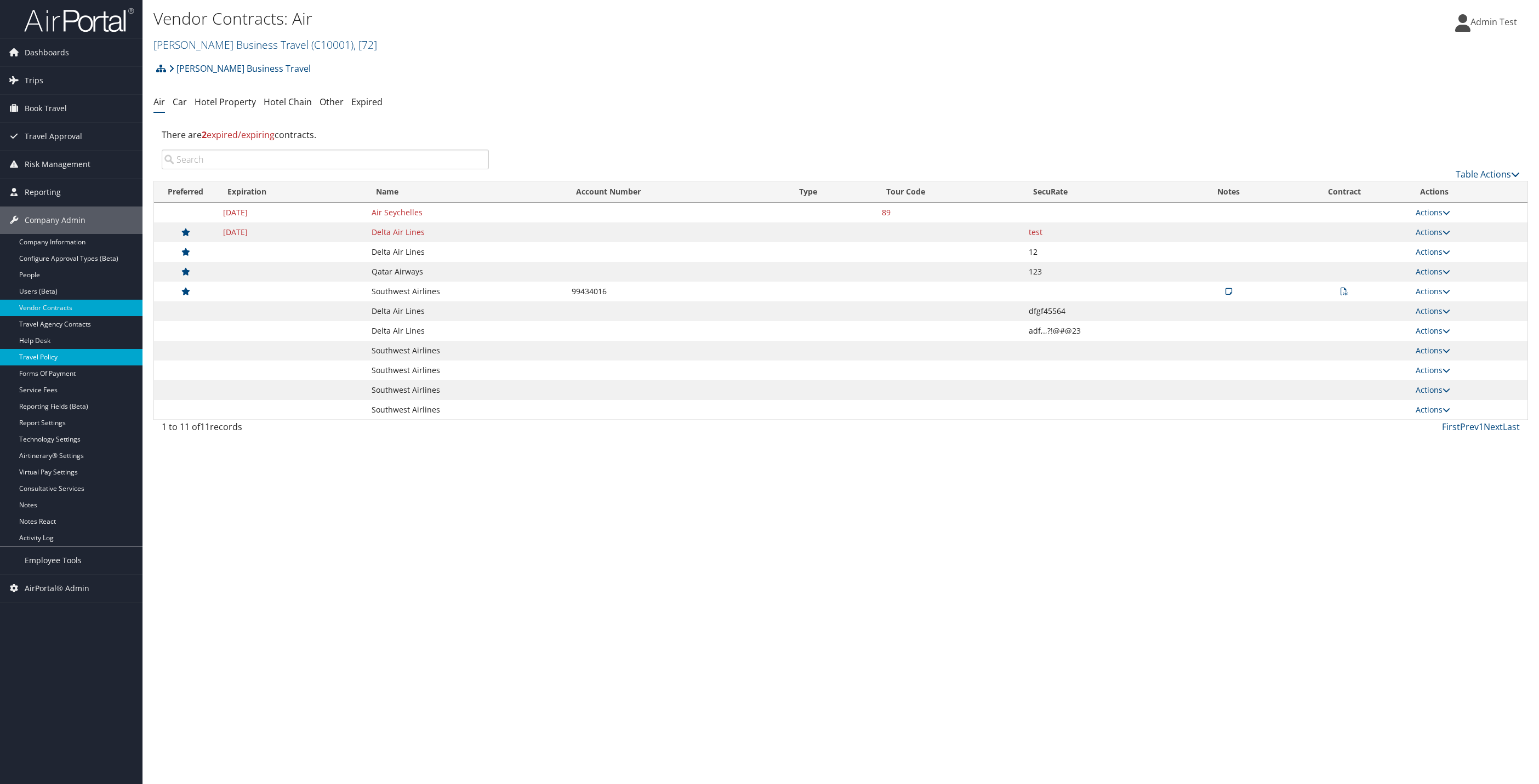
click at [68, 357] on link "Travel Policy" at bounding box center [71, 358] width 142 height 17
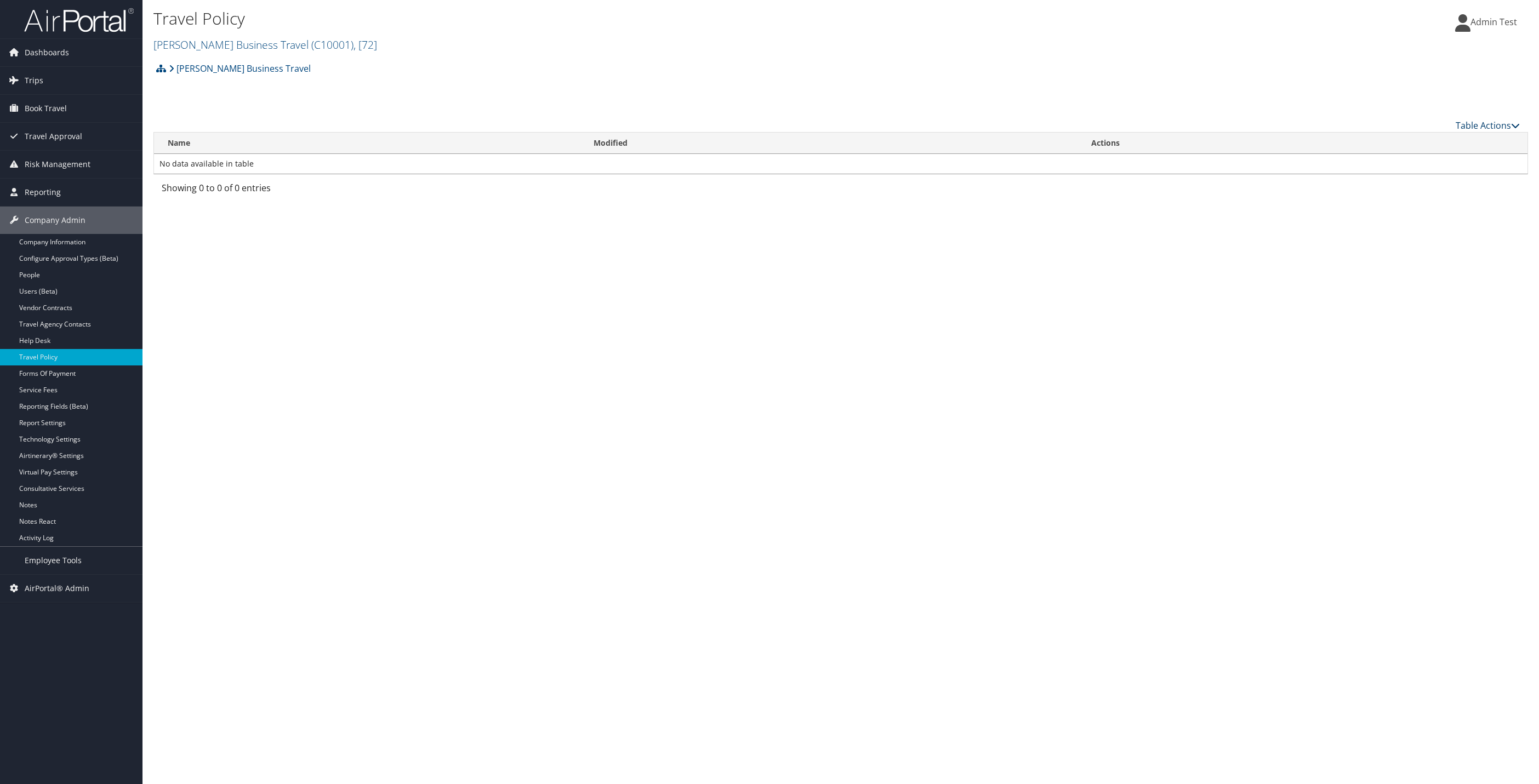
click at [1492, 128] on link "Table Actions" at bounding box center [1487, 125] width 64 height 12
click at [1461, 139] on link "Add New Policy" at bounding box center [1451, 142] width 144 height 19
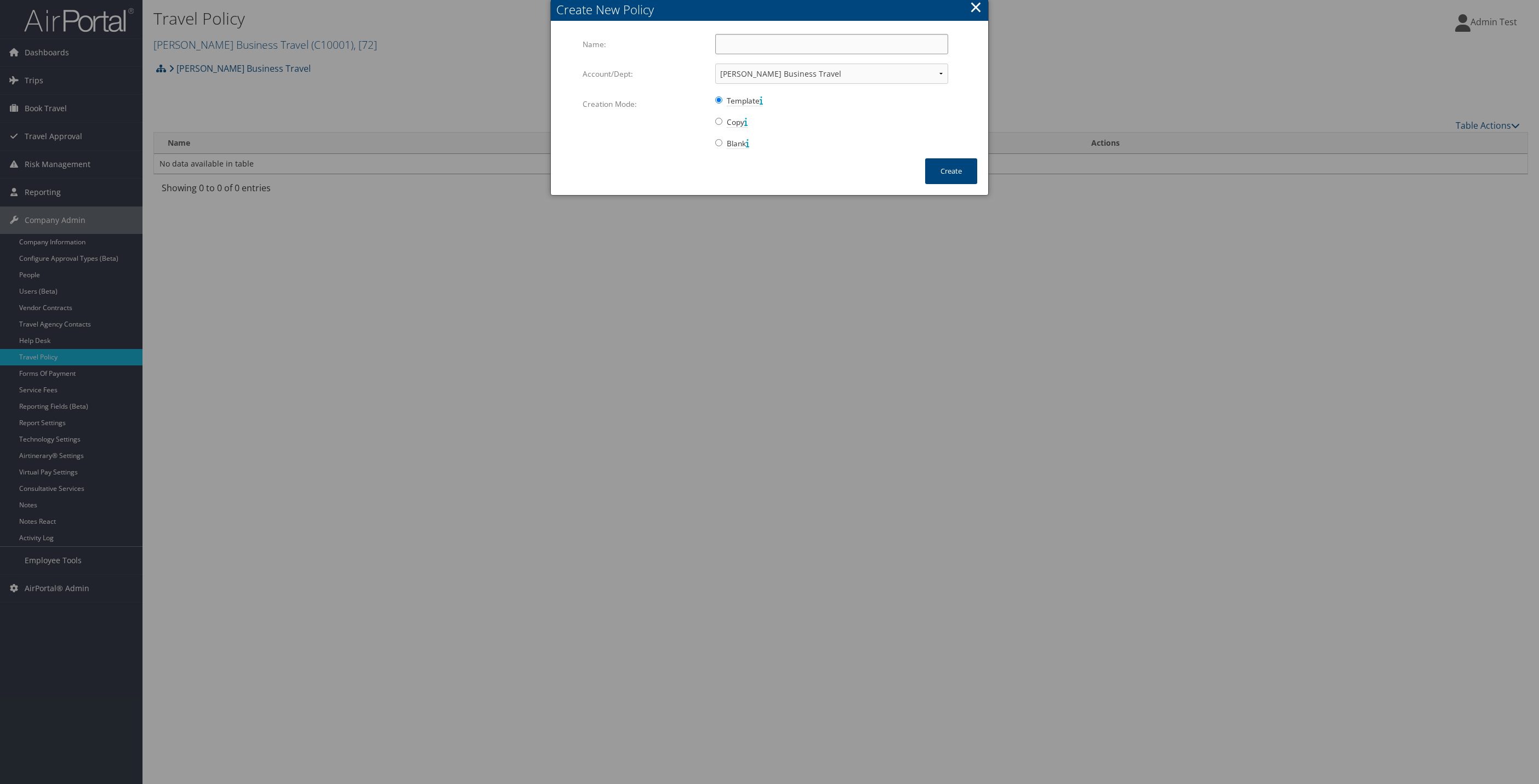
click at [790, 47] on input "Name:" at bounding box center [832, 44] width 233 height 20
type input "abc"
click at [954, 173] on button "Create" at bounding box center [951, 171] width 52 height 26
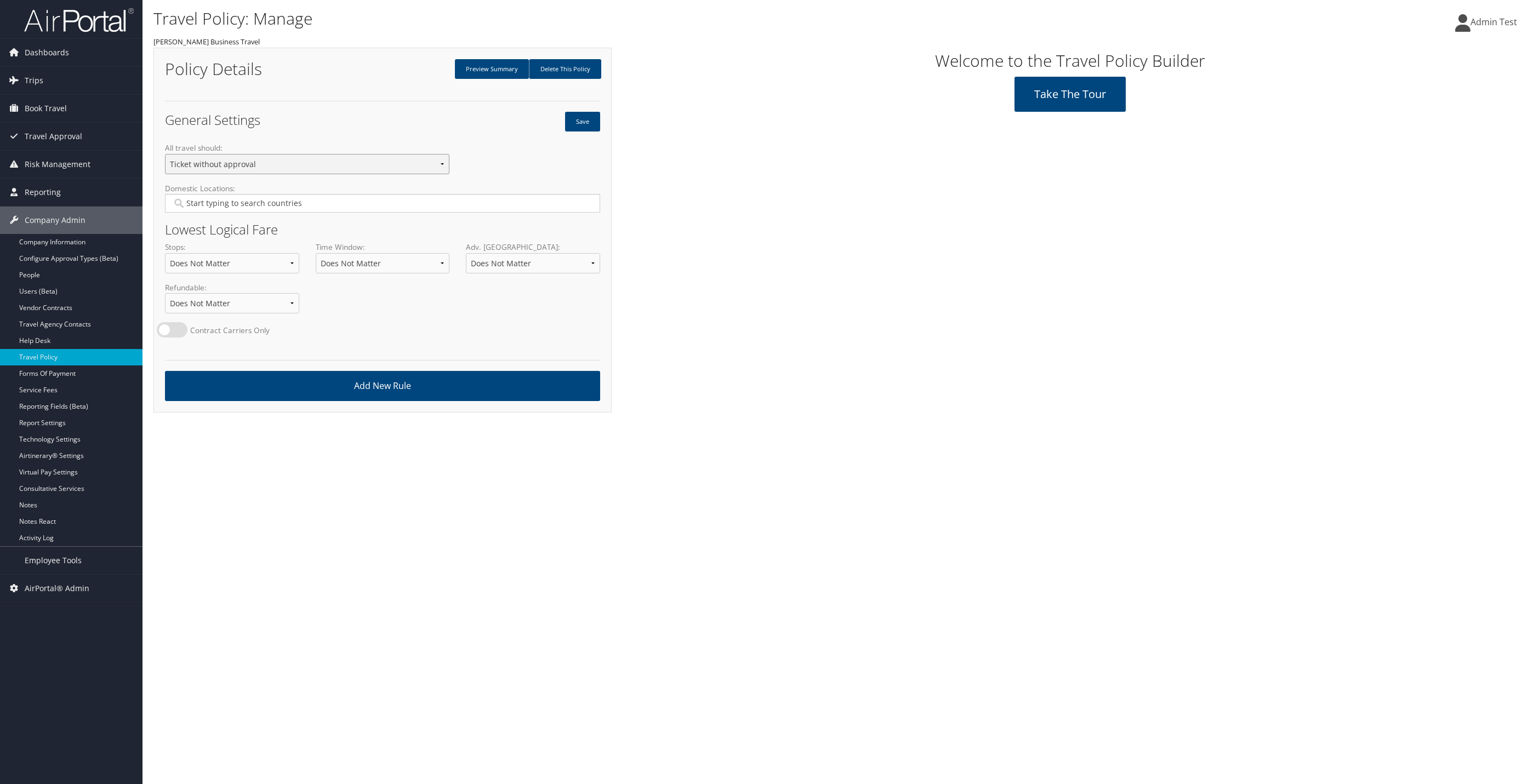
click at [235, 168] on select "Cancel if not approved Ticket if not approved, void after 24hrs Ticket if not a…" at bounding box center [307, 164] width 284 height 20
click at [230, 263] on select "Does Not Matter 1 Stop 2 Stops 3 Stops Fewest" at bounding box center [232, 263] width 135 height 20
click at [208, 208] on input "Domestic Locations:" at bounding box center [382, 203] width 420 height 11
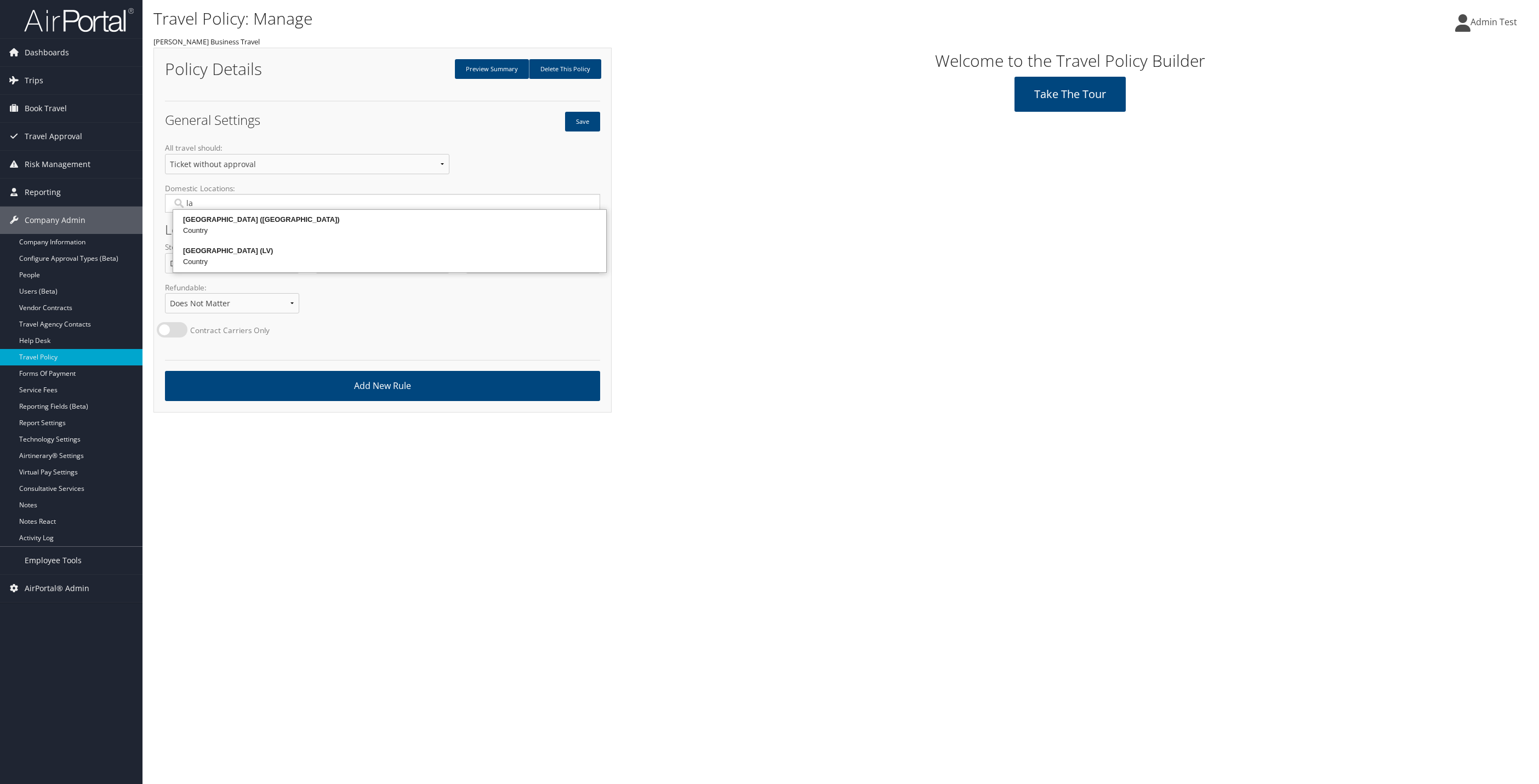
type input "l"
type input "un"
click at [259, 314] on div "[GEOGRAPHIC_DATA] ([GEOGRAPHIC_DATA])" at bounding box center [390, 314] width 429 height 11
type input "2278"
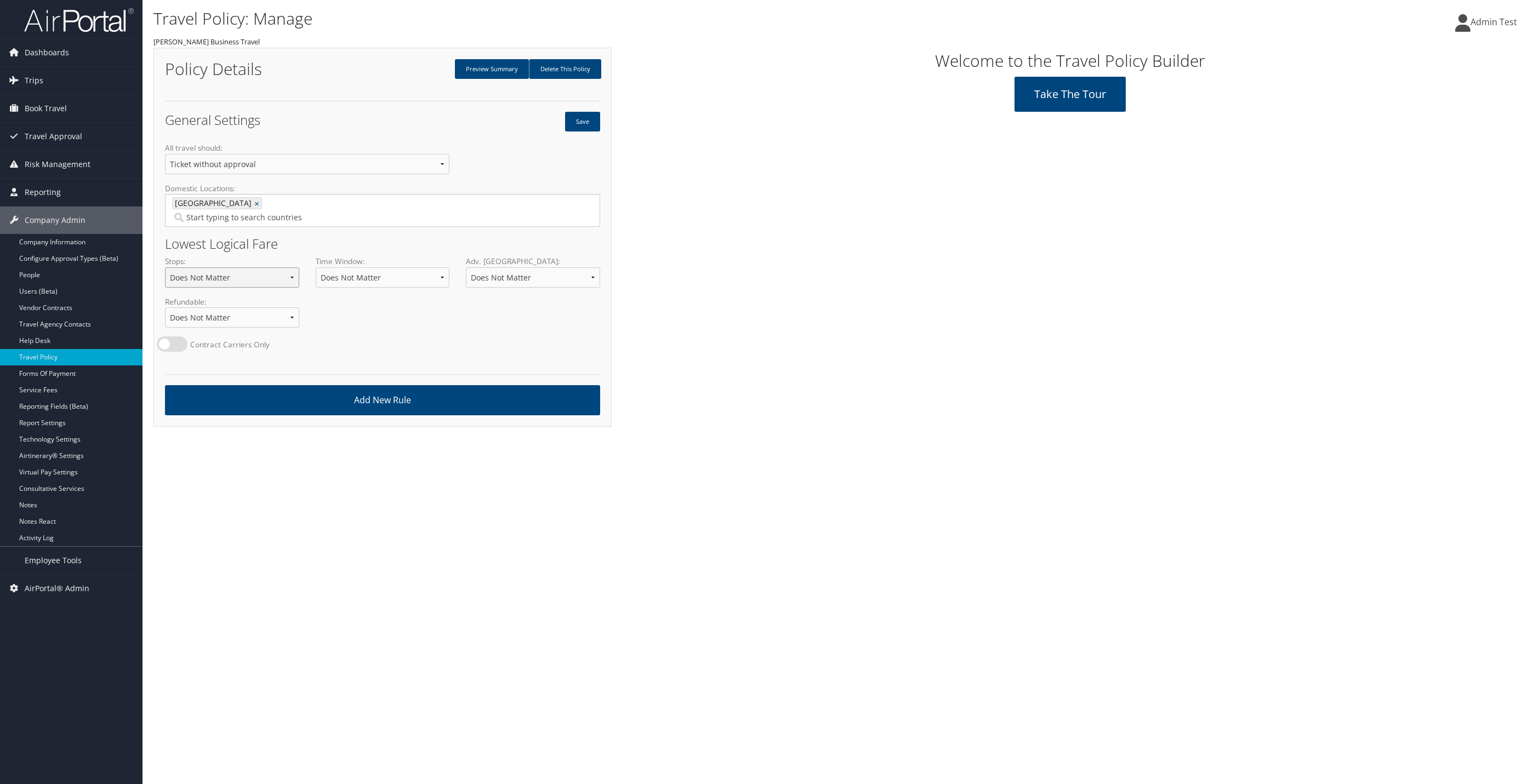
click at [204, 268] on select "Does Not Matter 1 Stop 2 Stops 3 Stops Fewest" at bounding box center [232, 277] width 135 height 20
select select "1"
click at [165, 268] on select "Does Not Matter 1 Stop 2 Stops 3 Stops Fewest" at bounding box center [232, 277] width 135 height 20
click at [197, 167] on select "Cancel if not approved Ticket if not approved, void after 24hrs Ticket if not a…" at bounding box center [307, 164] width 284 height 20
select select "13"
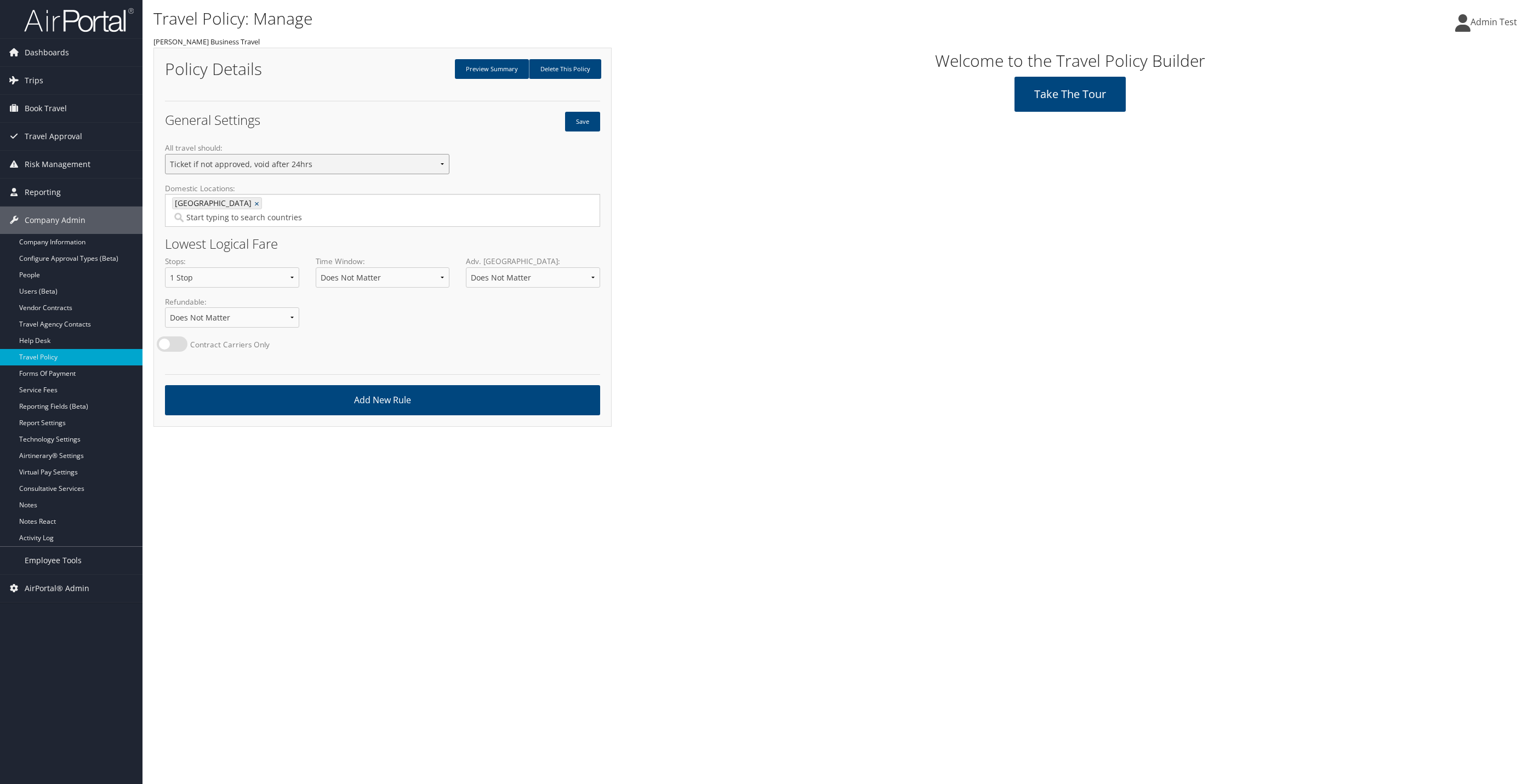
click at [165, 154] on select "Cancel if not approved Ticket if not approved, void after 24hrs Ticket if not a…" at bounding box center [307, 164] width 284 height 20
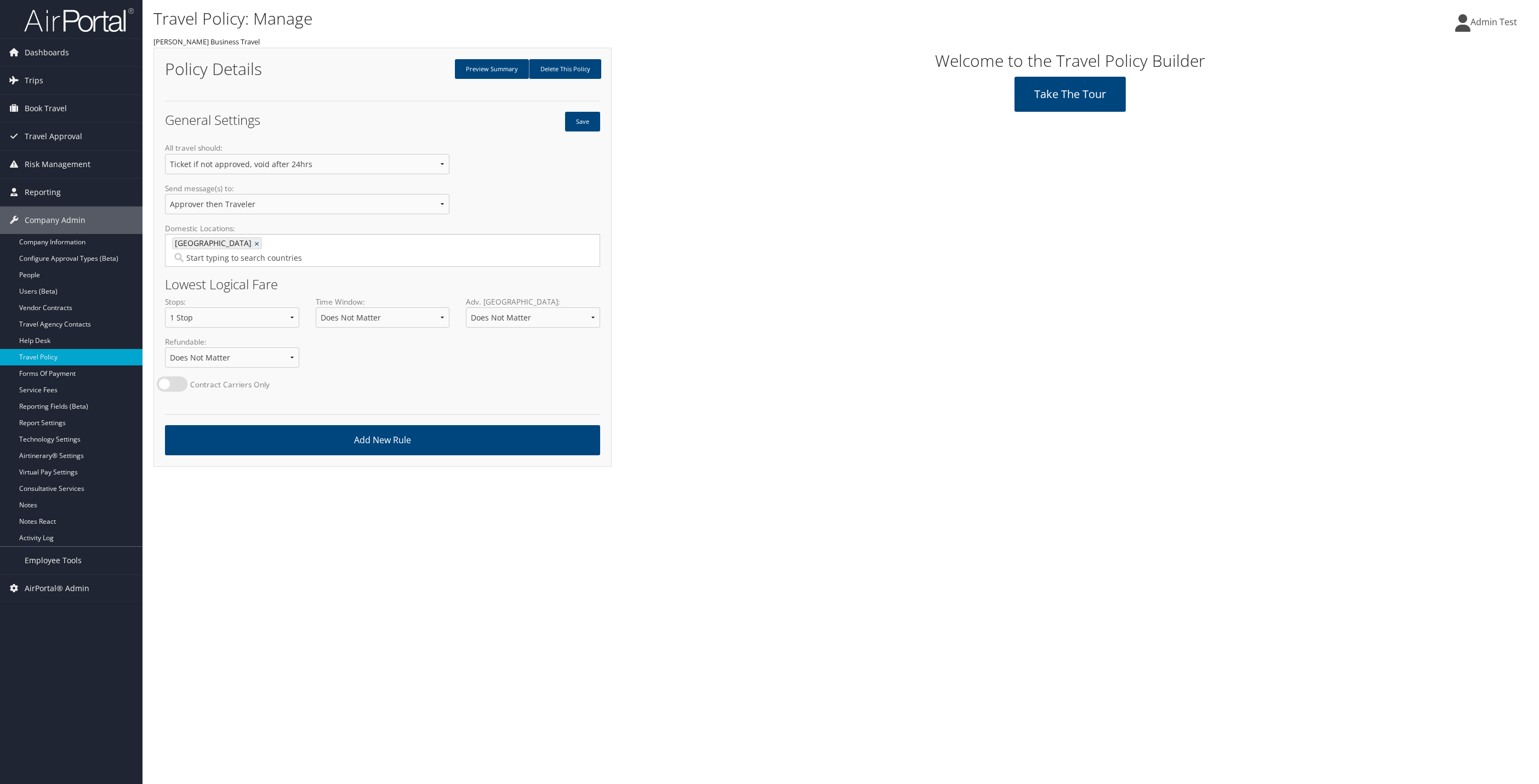
click at [178, 376] on label at bounding box center [172, 384] width 31 height 15
click at [174, 376] on label at bounding box center [172, 384] width 31 height 15
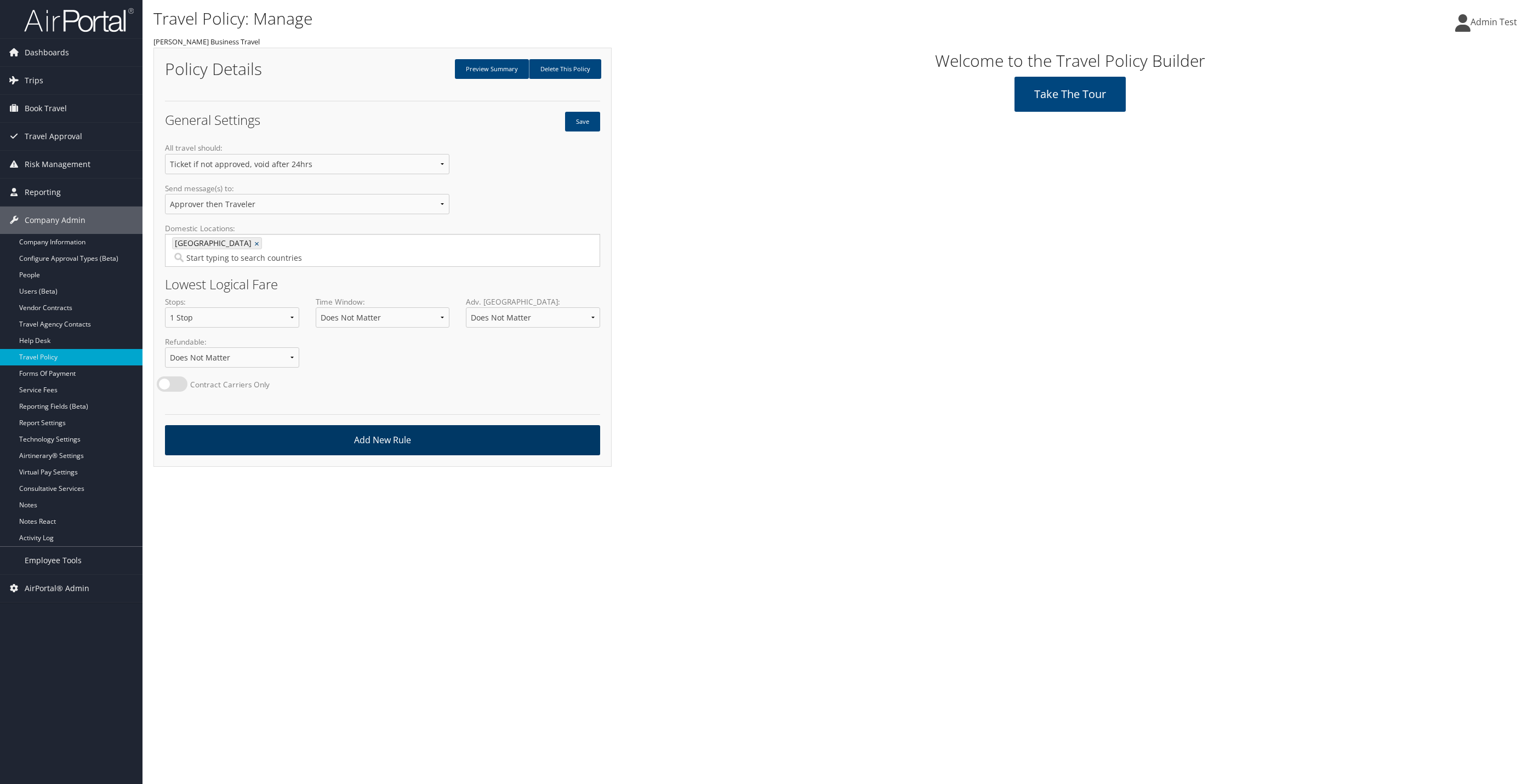
click at [282, 425] on link "Add New Rule" at bounding box center [383, 440] width 435 height 30
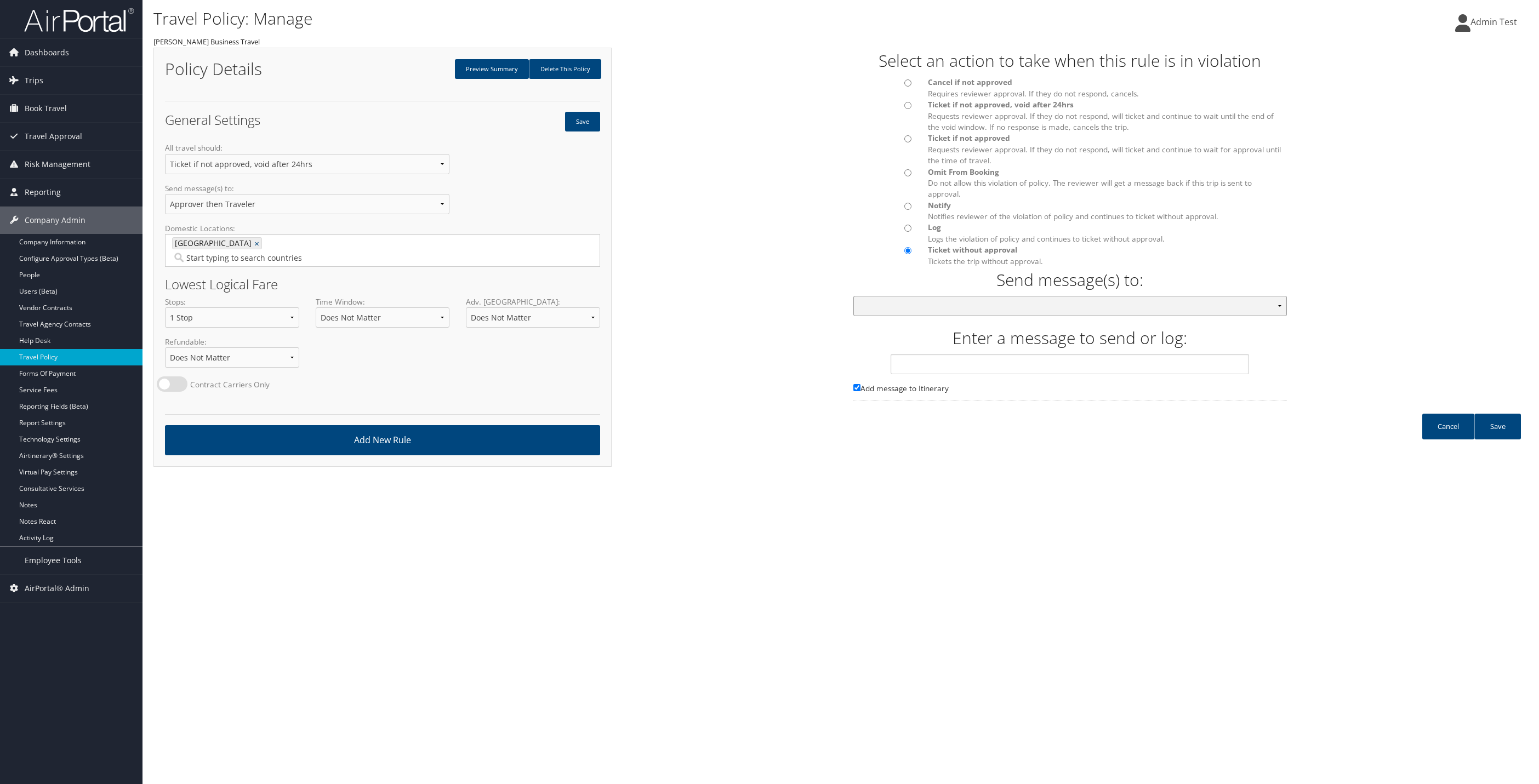
click at [1013, 296] on select "Warning : Invalid argument supplied for foreach() in /var/www/app.cbtat.com/app…" at bounding box center [1070, 306] width 434 height 20
click at [1276, 301] on select "Warning : Invalid argument supplied for foreach() in /var/www/app.cbtat.com/app…" at bounding box center [1070, 306] width 434 height 20
click at [574, 128] on button "Save" at bounding box center [583, 121] width 35 height 20
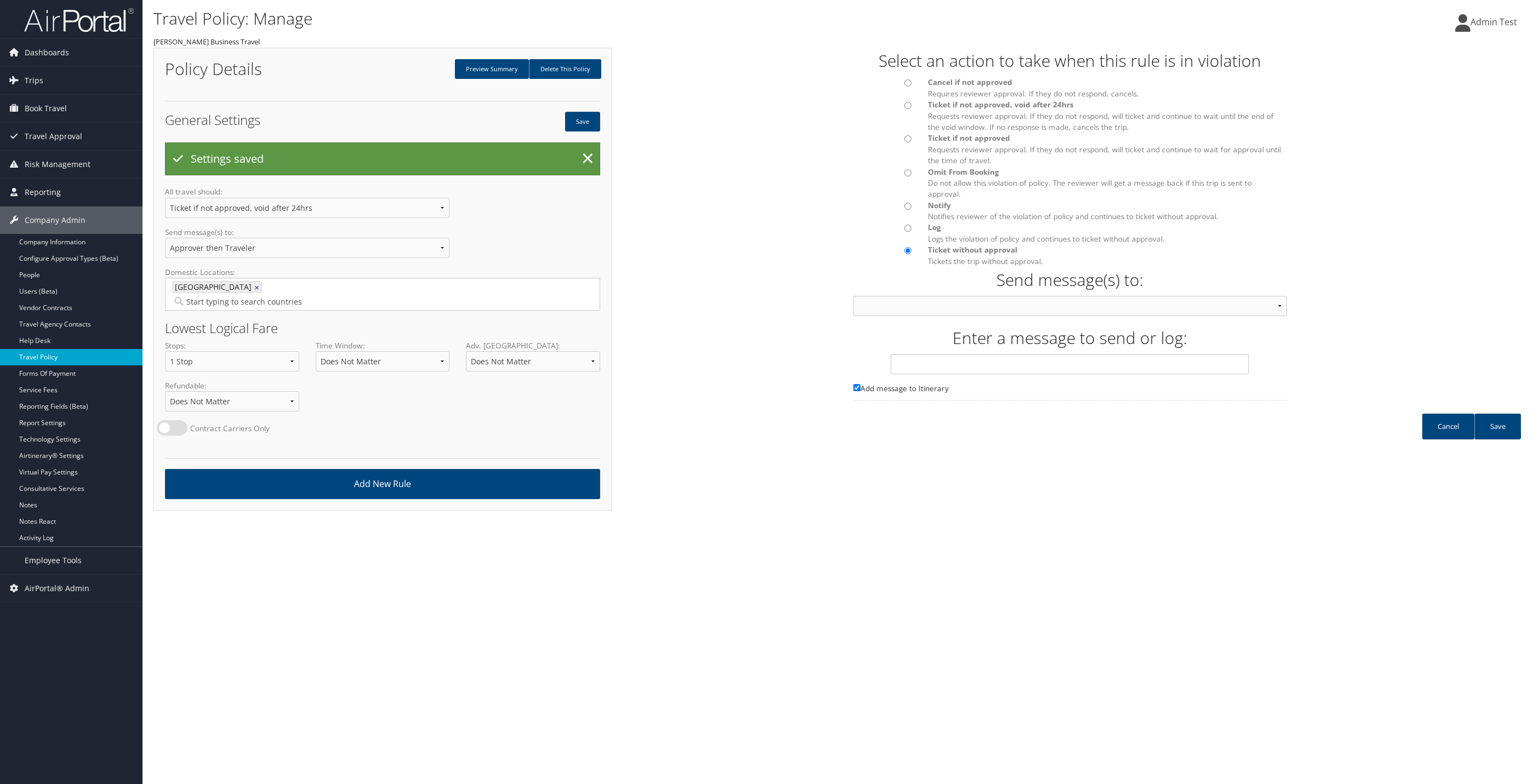
click at [79, 358] on link "Travel Policy" at bounding box center [71, 358] width 142 height 17
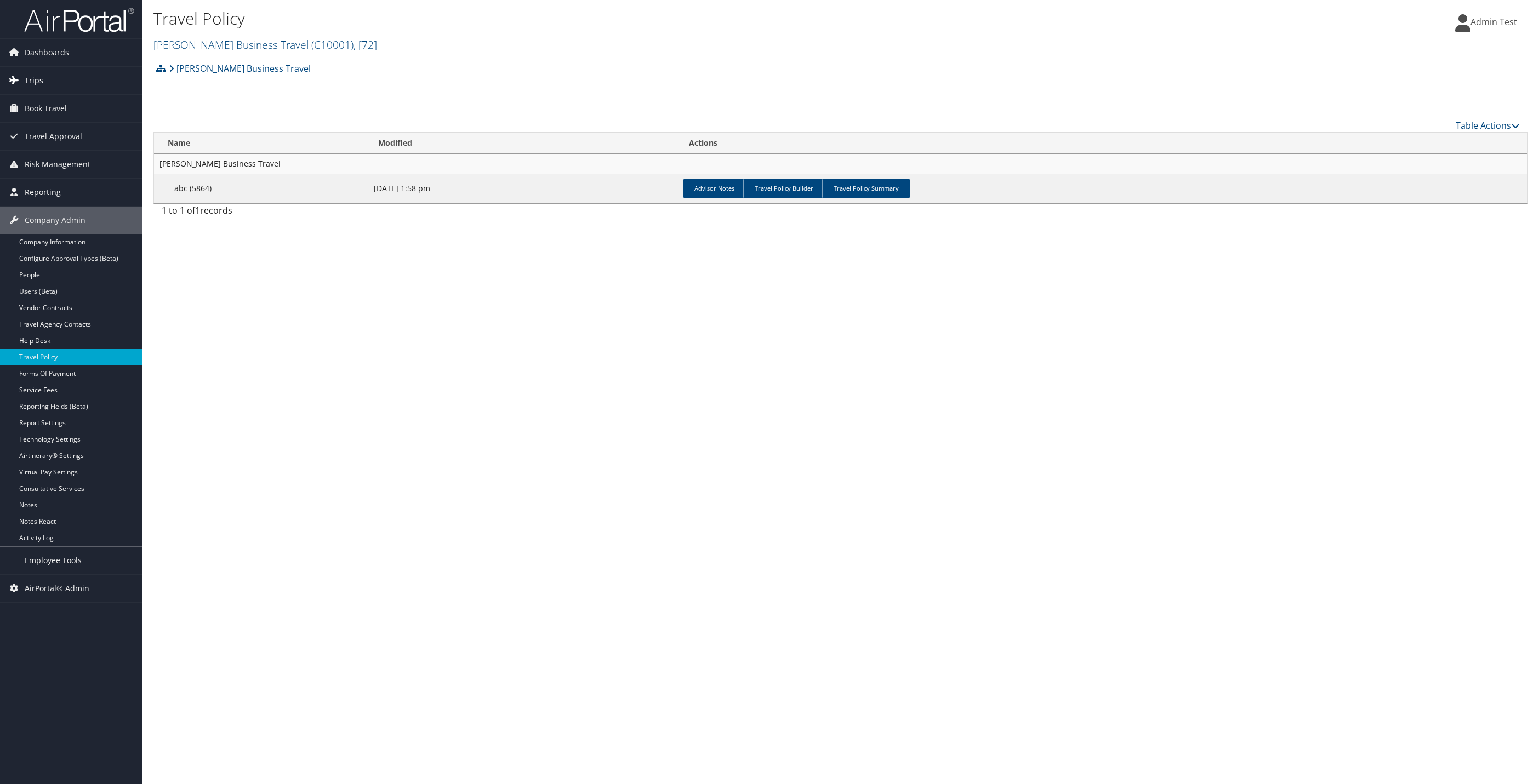
click at [45, 84] on link "Trips" at bounding box center [71, 80] width 142 height 27
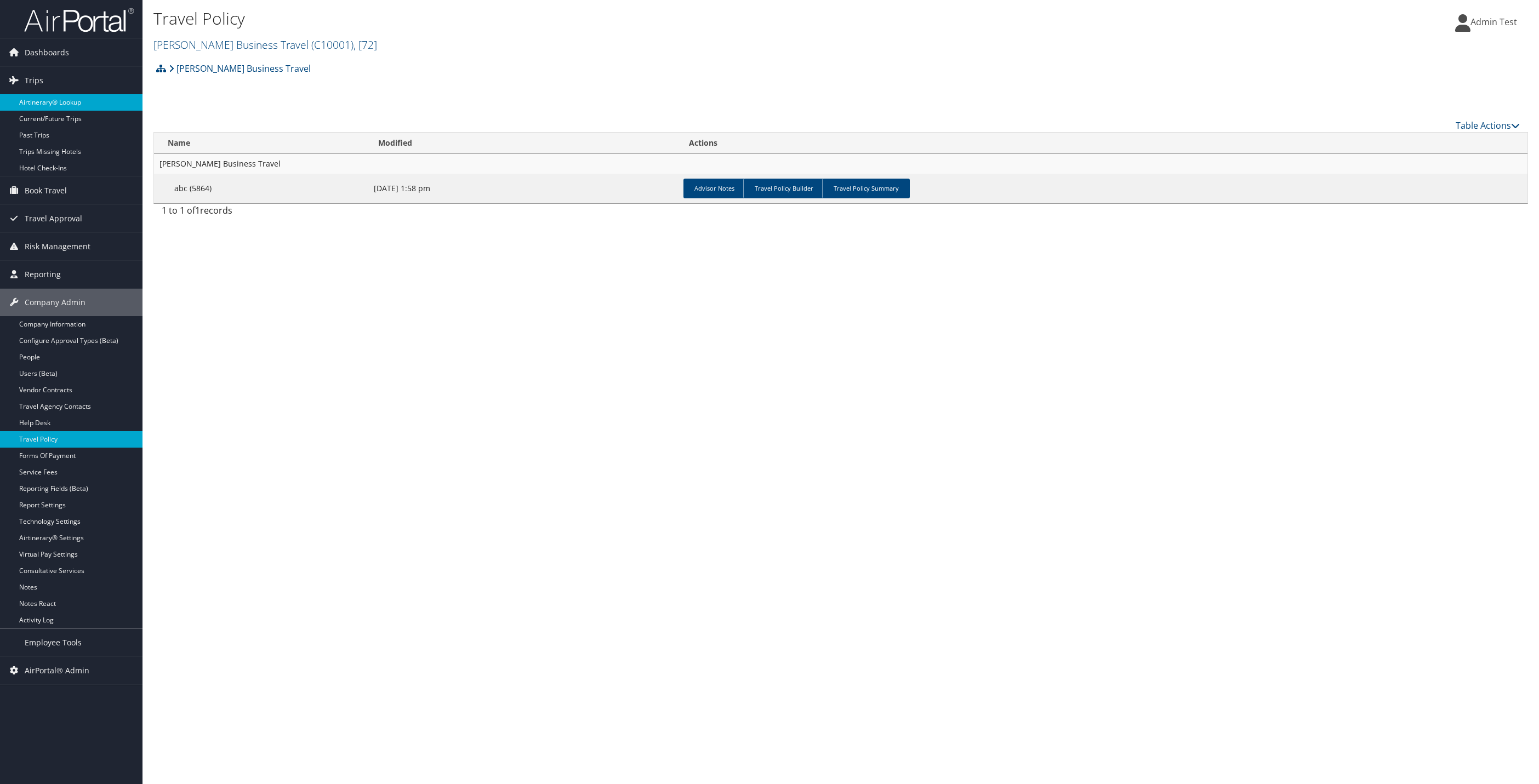
click at [49, 104] on link "Airtinerary® Lookup" at bounding box center [71, 102] width 142 height 17
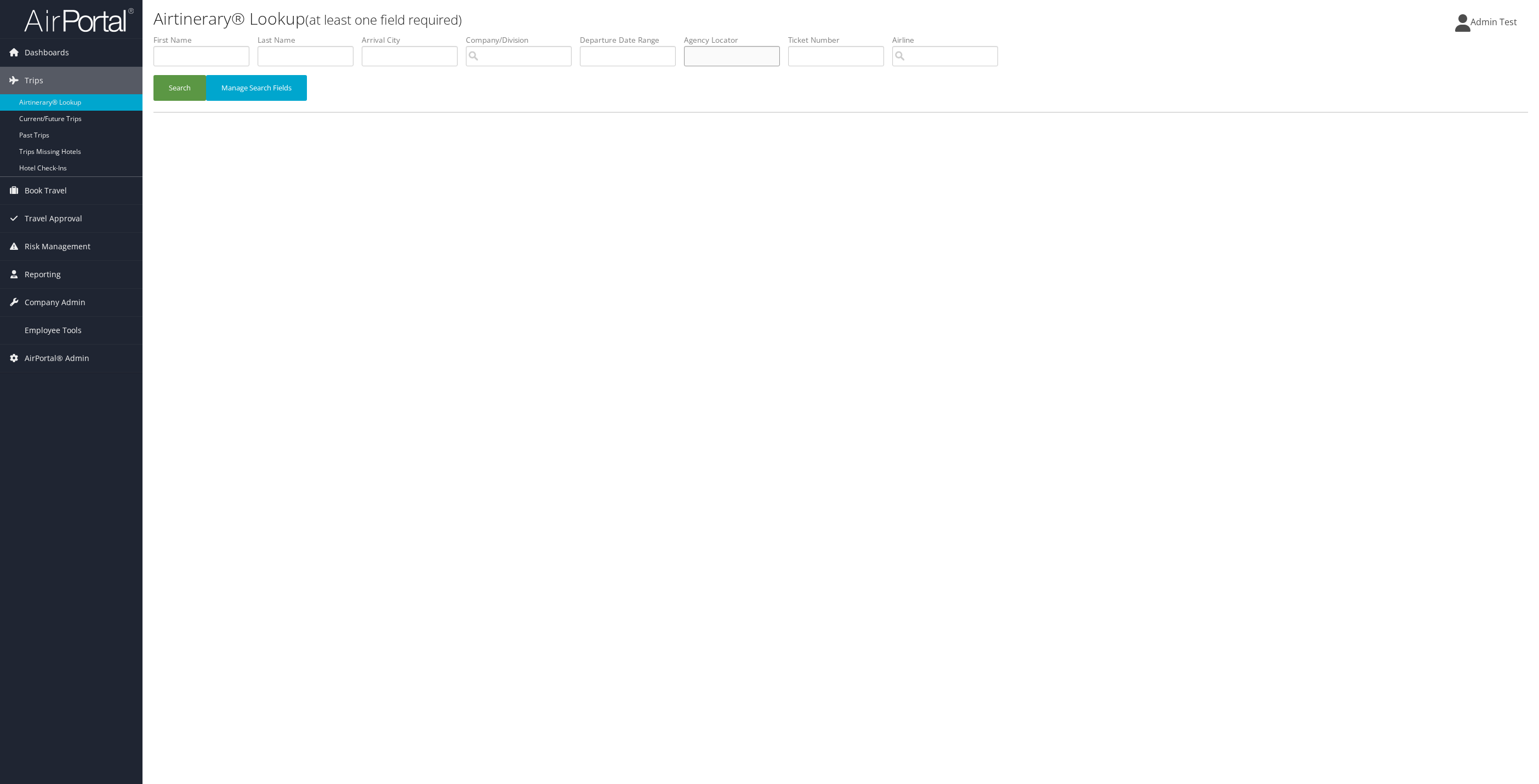
click at [742, 52] on input "text" at bounding box center [732, 56] width 96 height 20
paste input "CJD00R"
type input "CJD00R"
click at [178, 92] on button "Search" at bounding box center [179, 88] width 52 height 26
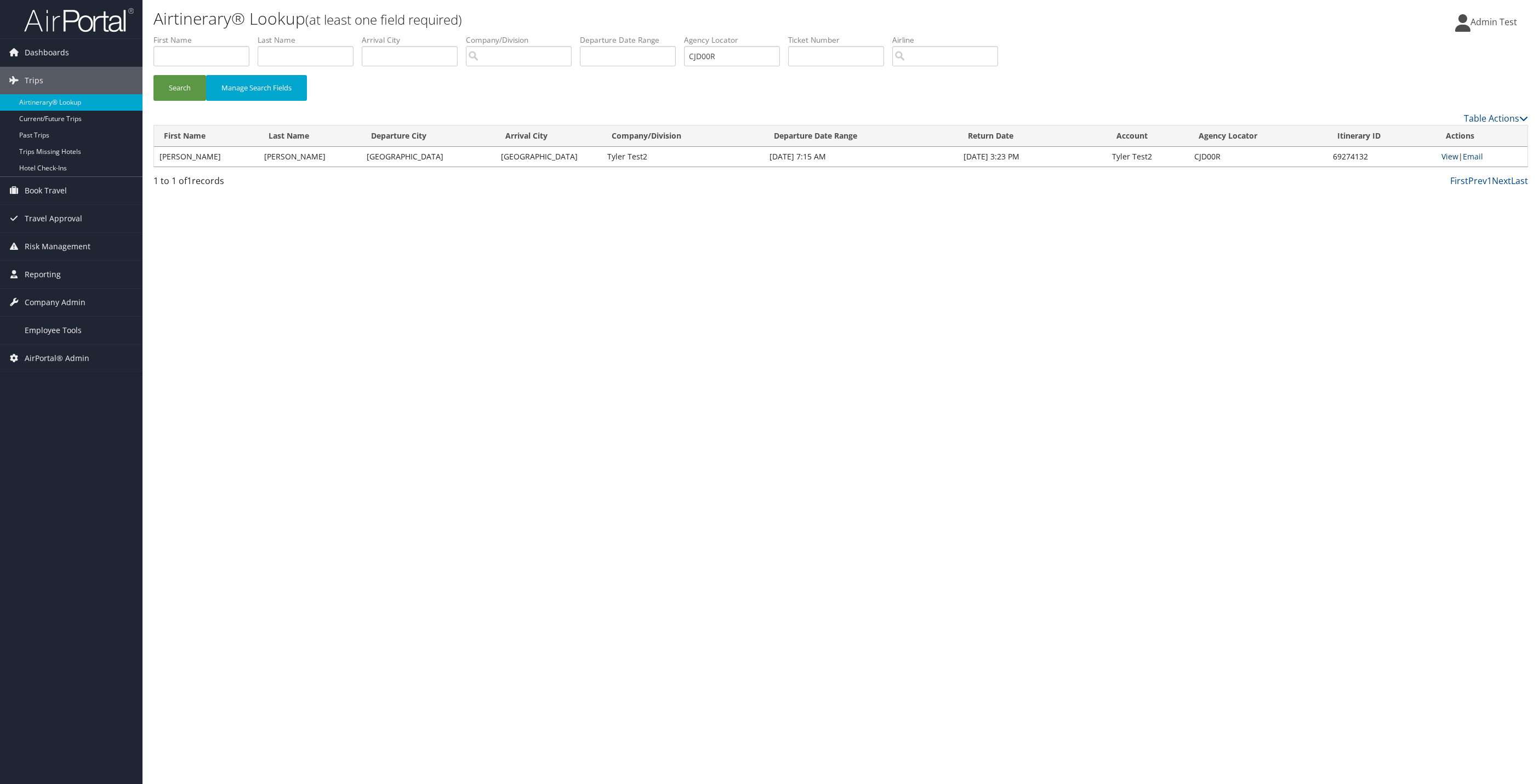
click at [1447, 161] on link "View" at bounding box center [1450, 156] width 17 height 10
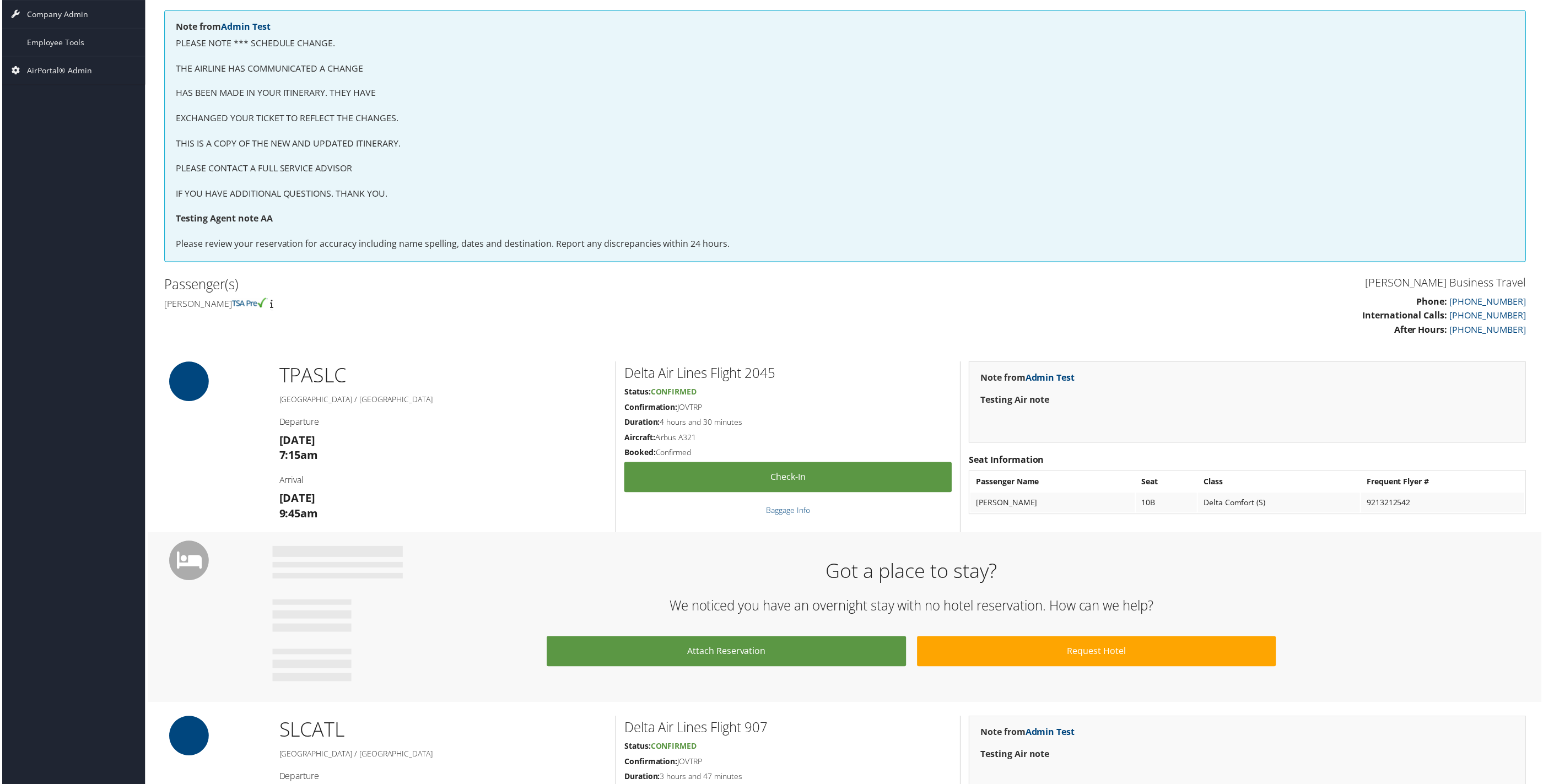
scroll to position [248, 0]
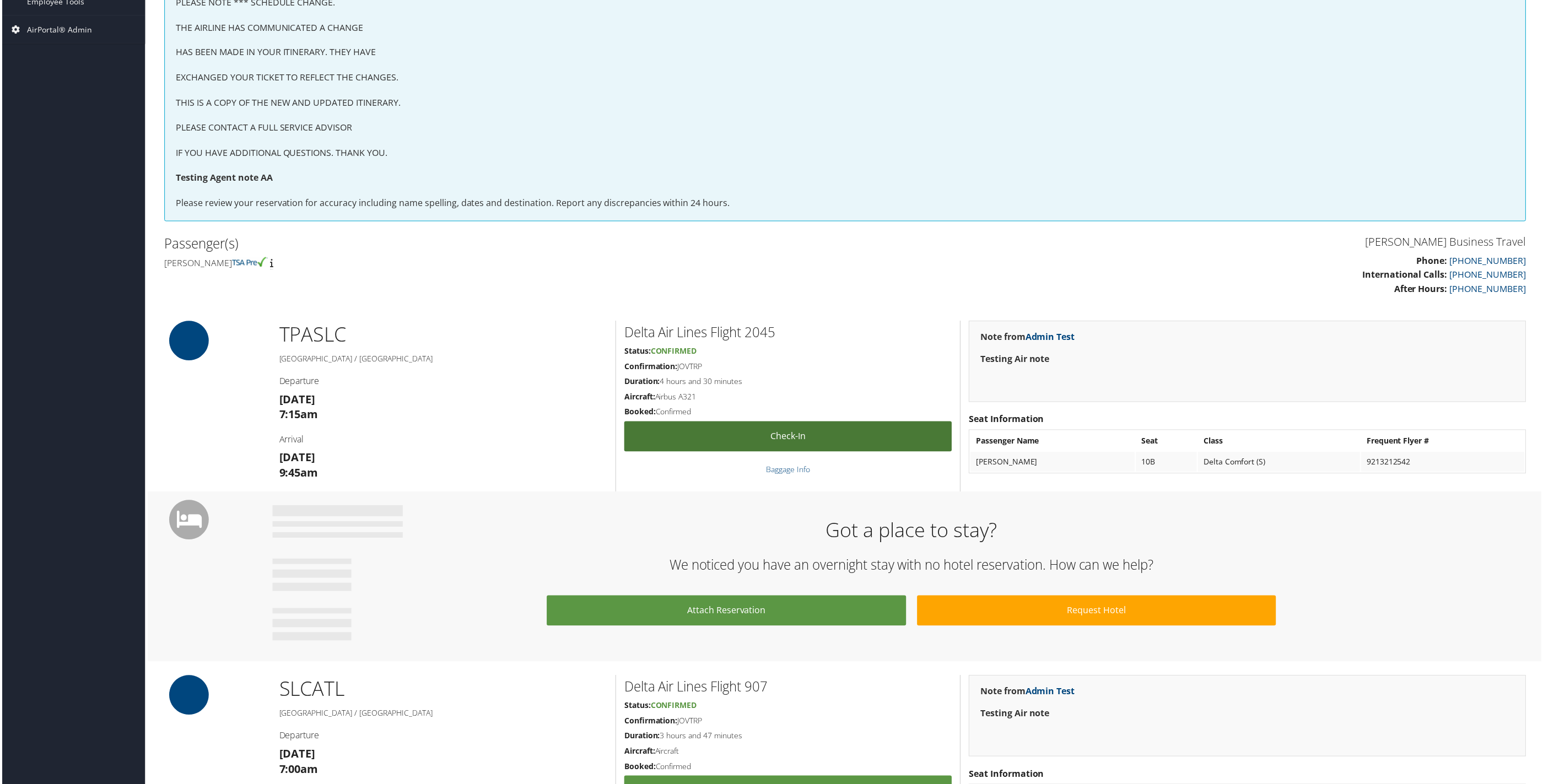
click at [847, 448] on link "Check-in" at bounding box center [788, 437] width 329 height 30
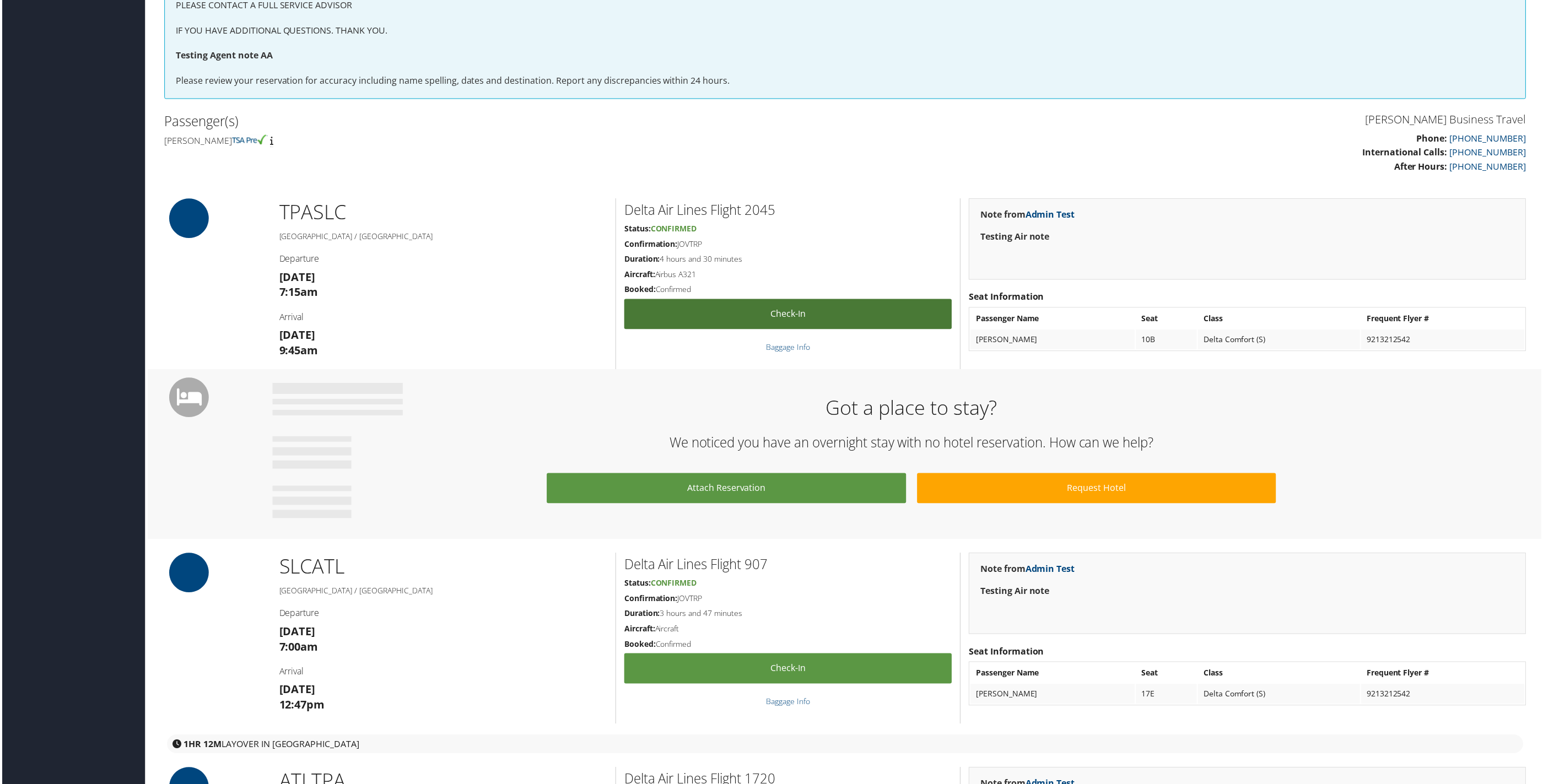
scroll to position [413, 0]
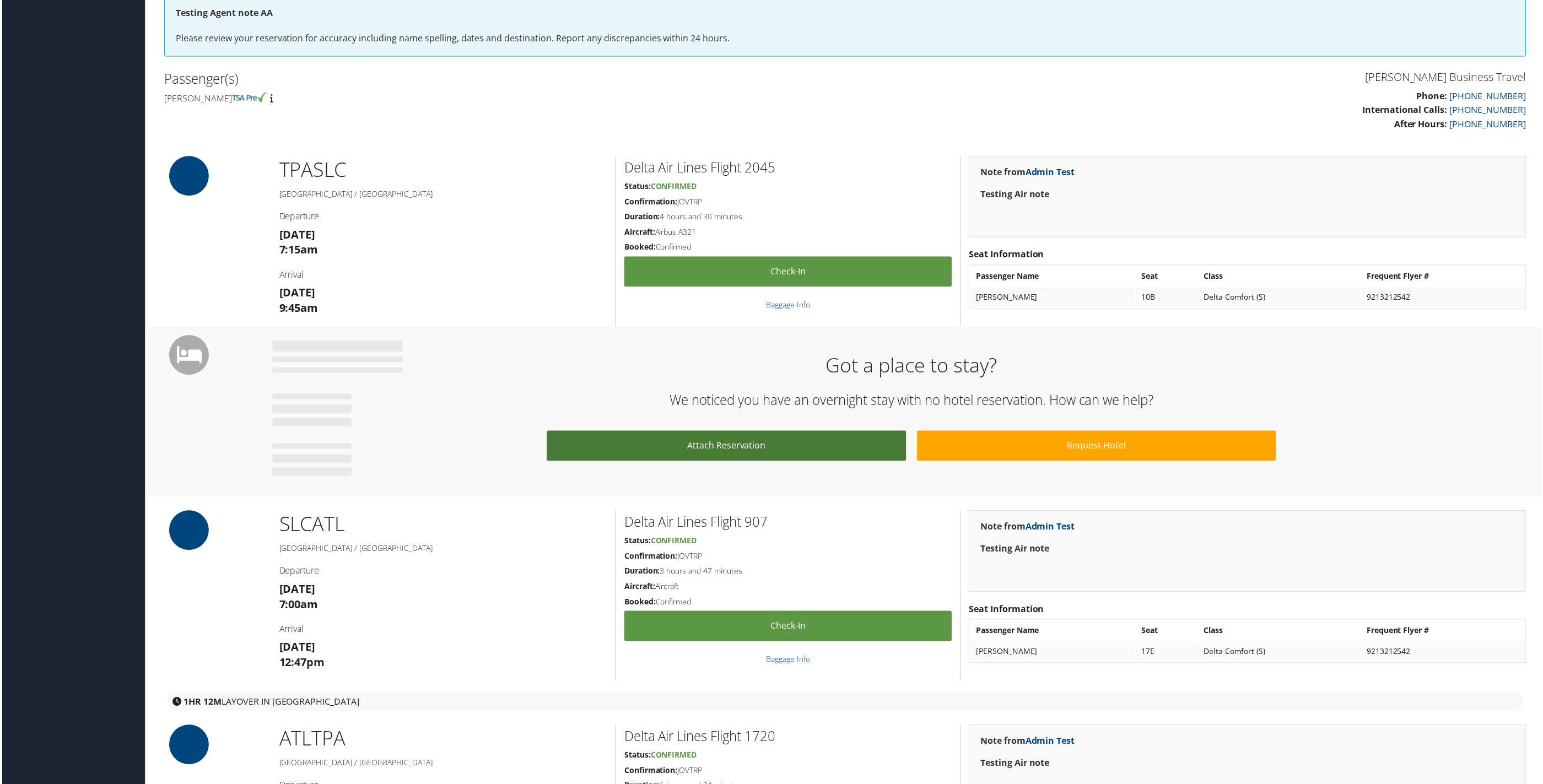
click at [764, 447] on link "Attach Reservation" at bounding box center [726, 446] width 360 height 30
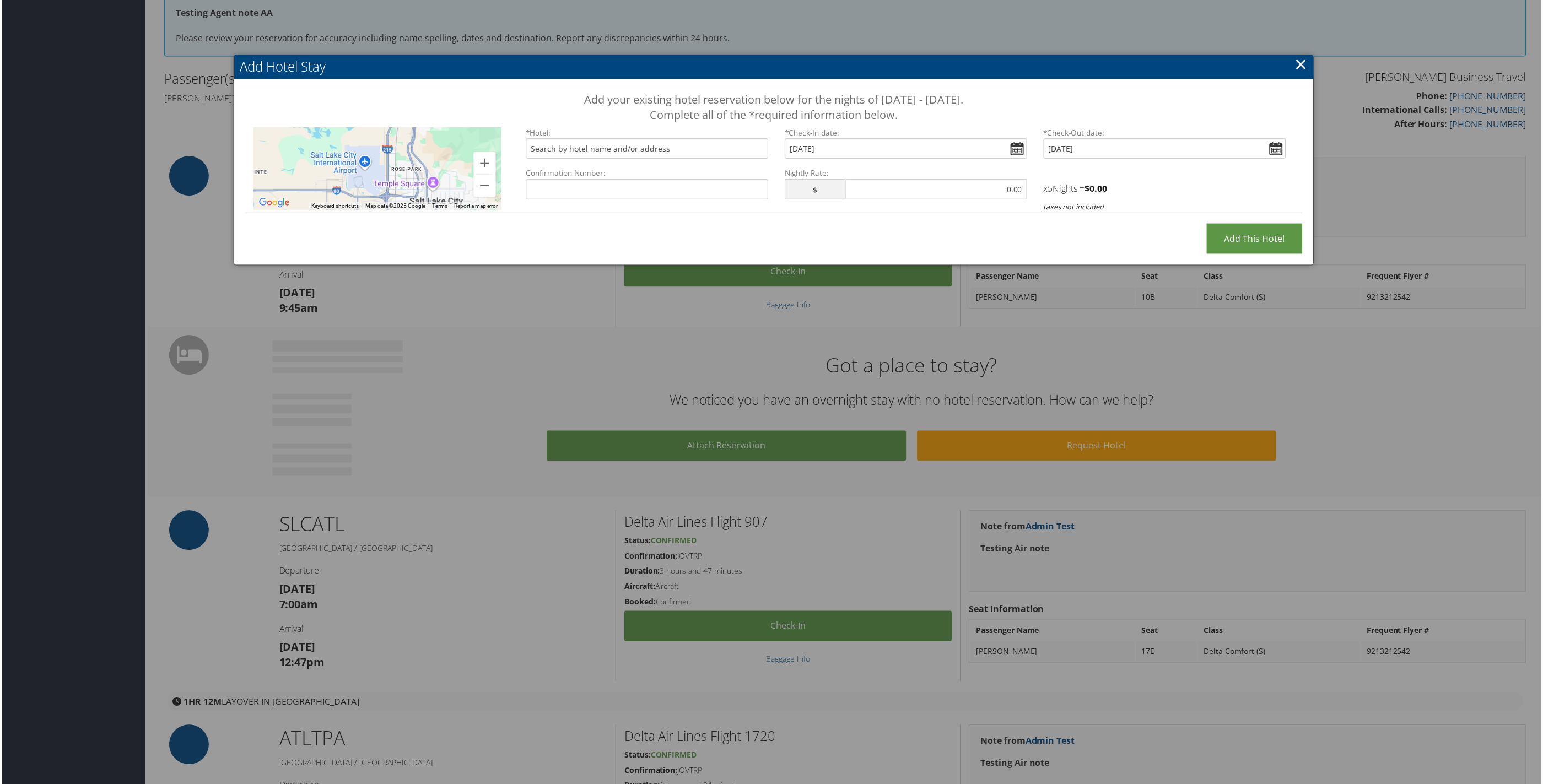
click at [1303, 63] on link "×" at bounding box center [1302, 64] width 13 height 22
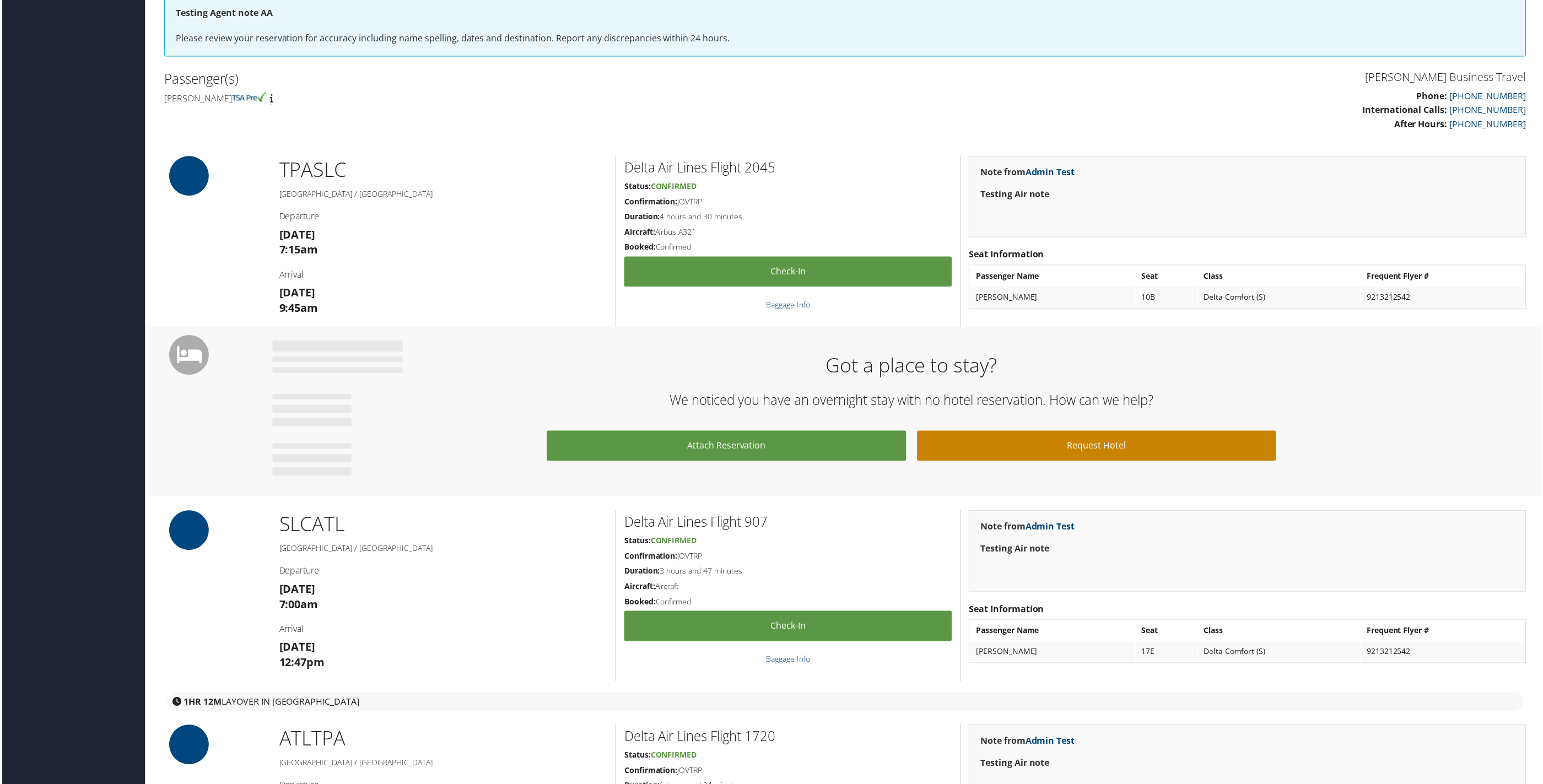
click at [1079, 445] on link "Request Hotel" at bounding box center [1097, 446] width 360 height 30
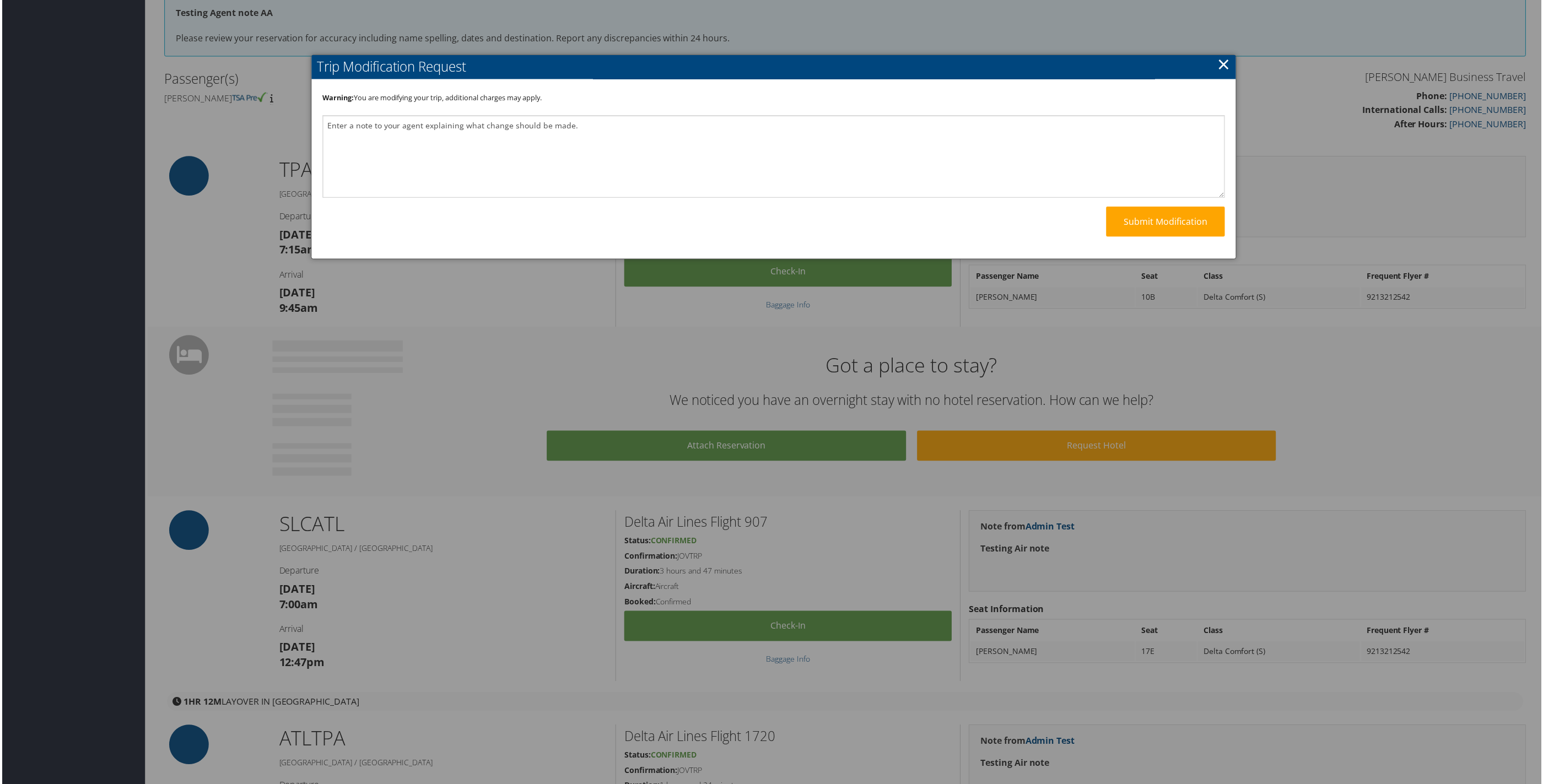
click at [1230, 61] on h2 "Trip Modification Request" at bounding box center [774, 67] width 927 height 25
click at [1221, 58] on link "×" at bounding box center [1225, 64] width 13 height 22
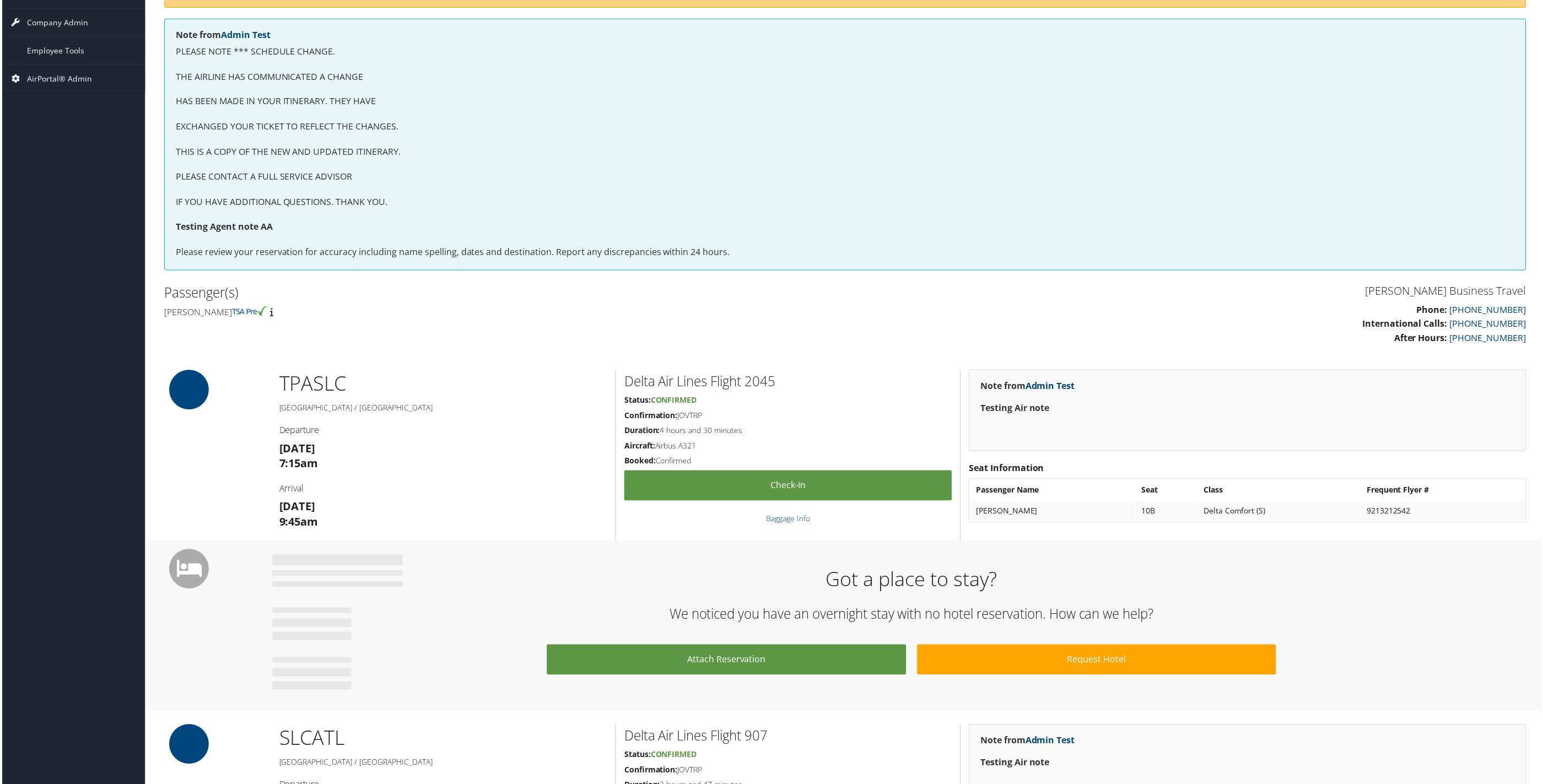
scroll to position [0, 0]
